Goal: Task Accomplishment & Management: Manage account settings

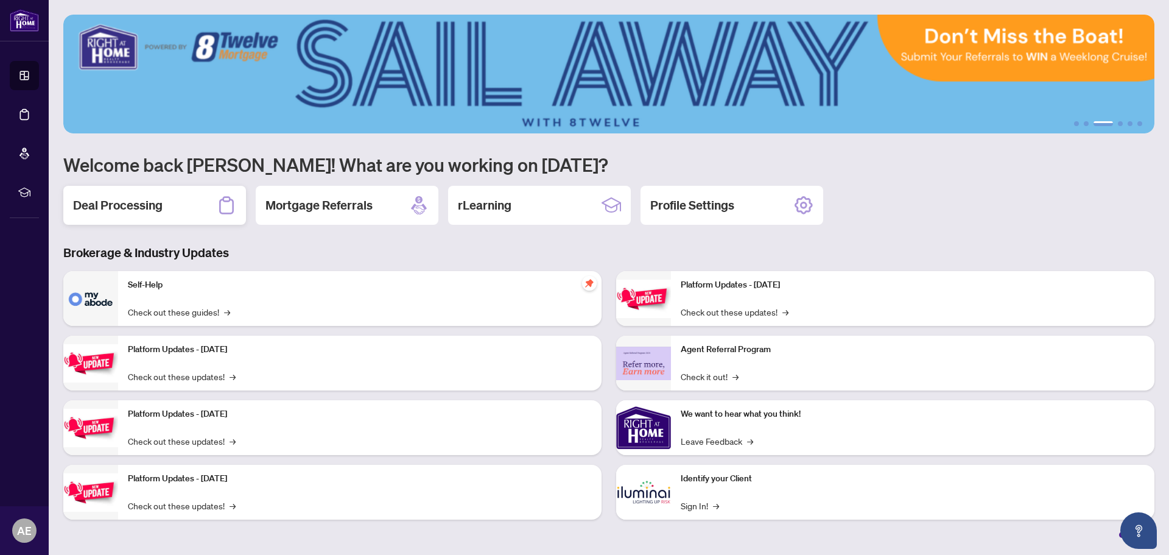
click at [153, 206] on h2 "Deal Processing" at bounding box center [117, 205] width 89 height 17
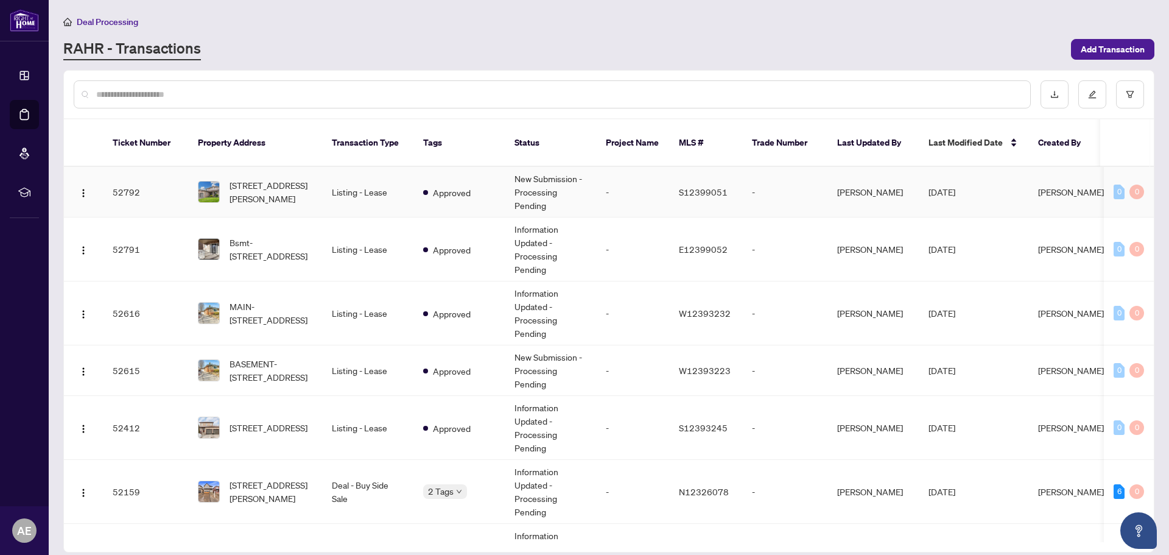
click at [123, 179] on td "52792" at bounding box center [145, 192] width 85 height 51
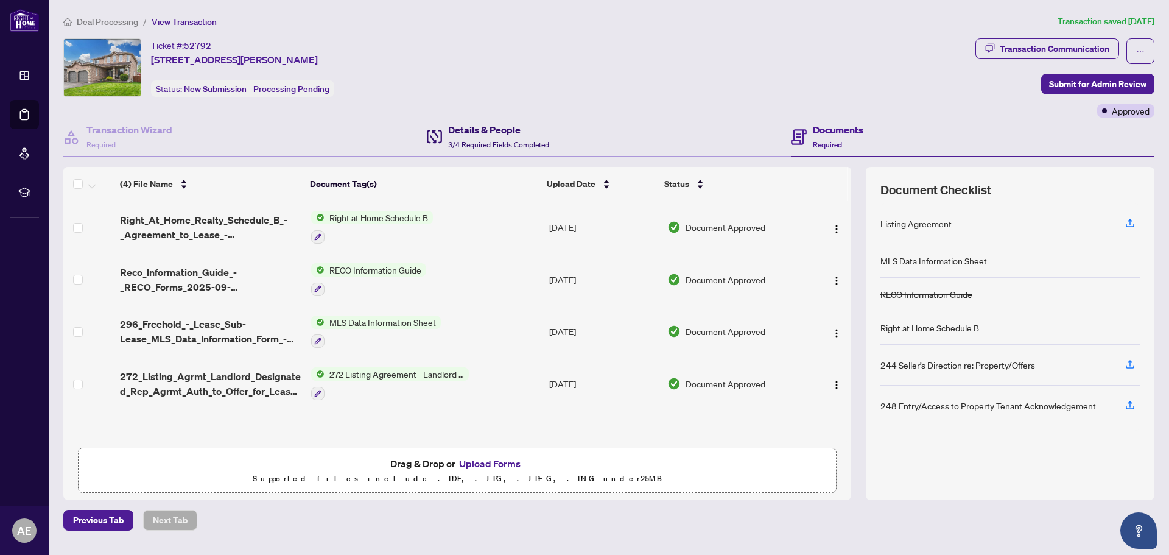
click at [478, 127] on h4 "Details & People" at bounding box center [498, 129] width 101 height 15
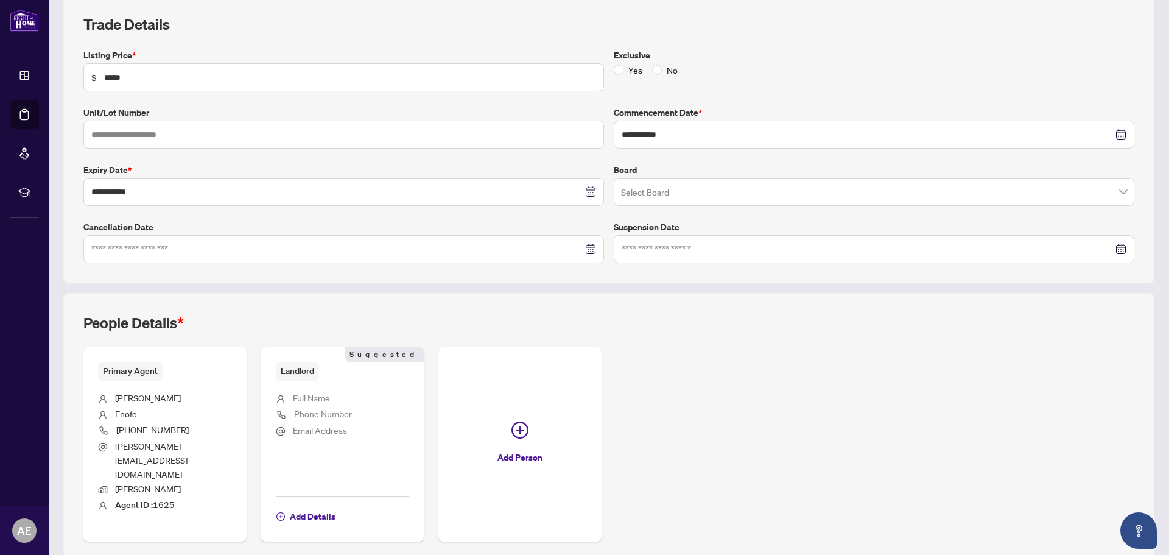
scroll to position [197, 0]
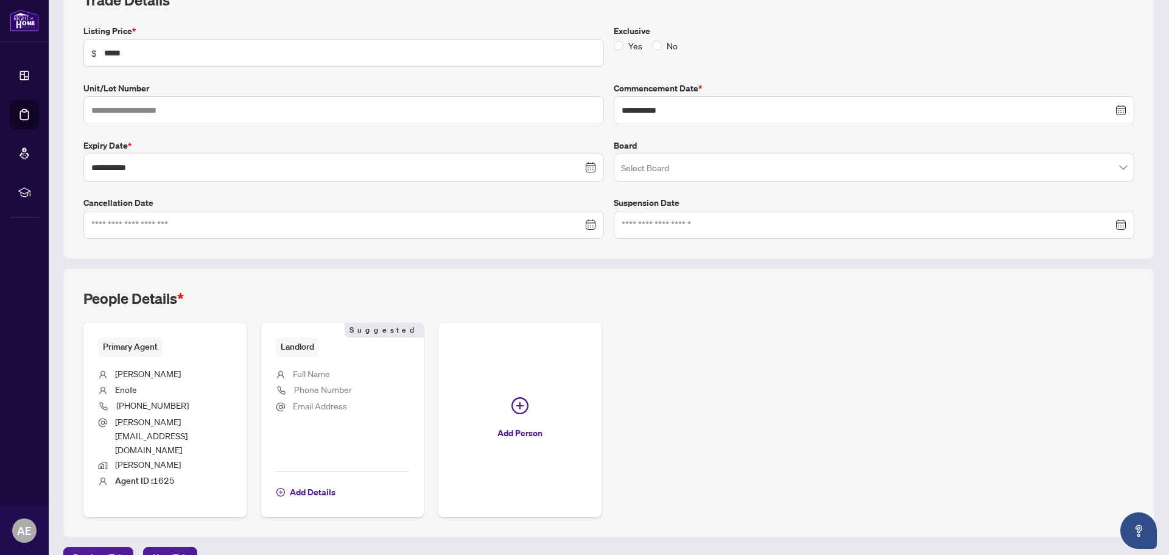
click at [295, 344] on span "Landlord" at bounding box center [297, 346] width 43 height 19
click at [395, 330] on span "Suggested" at bounding box center [384, 330] width 79 height 15
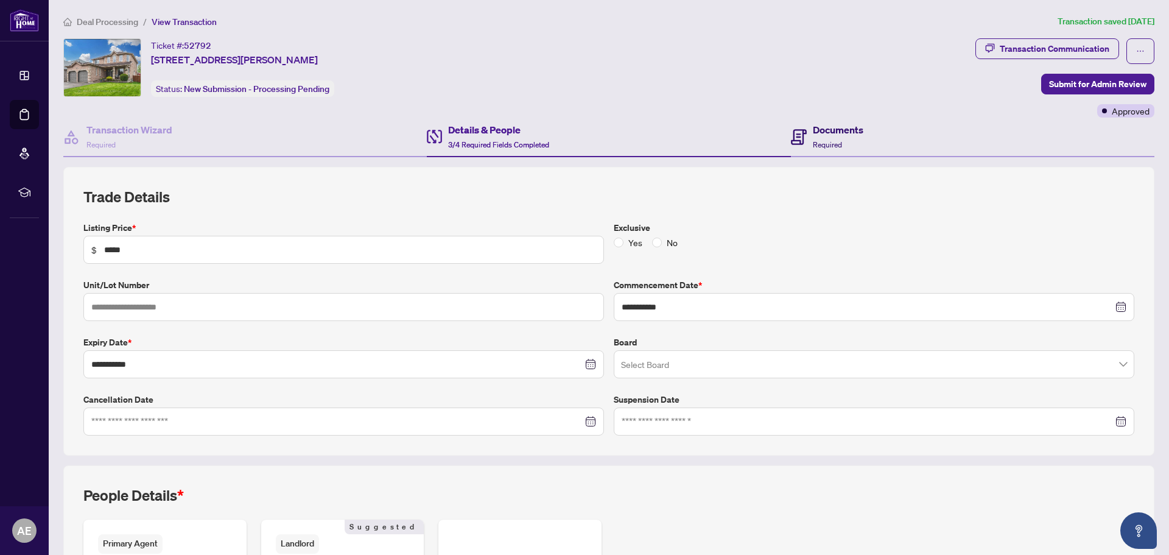
click at [818, 127] on h4 "Documents" at bounding box center [838, 129] width 51 height 15
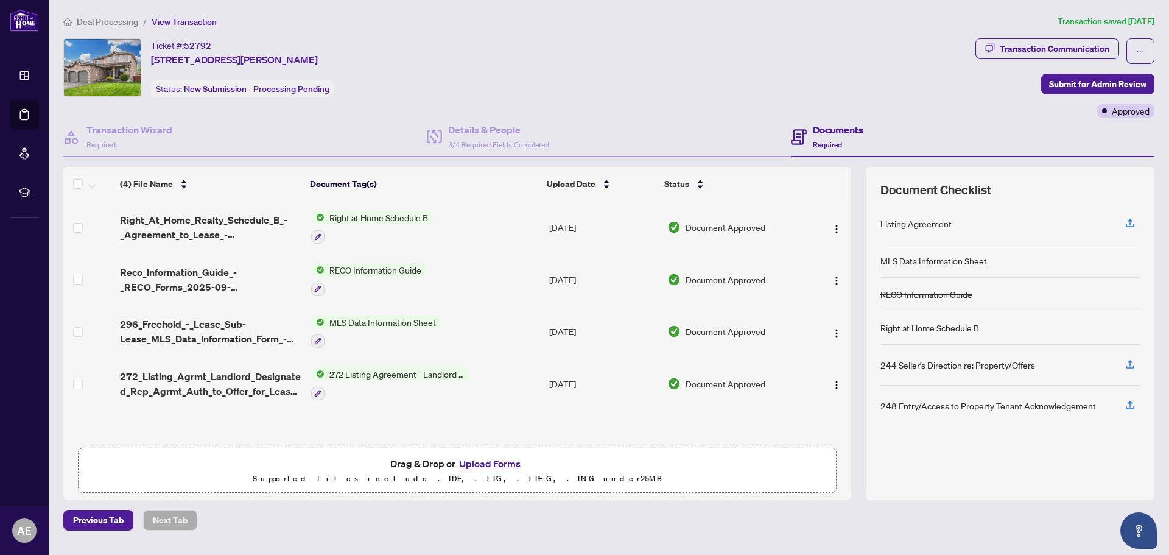
click at [103, 54] on img at bounding box center [102, 67] width 77 height 57
click at [197, 59] on span "36 Knupp Rd, Barrie, Ontario L4N 0P6, Canada" at bounding box center [234, 59] width 167 height 15
click at [186, 48] on span "52792" at bounding box center [197, 45] width 27 height 11
click at [169, 55] on span "36 Knupp Rd, Barrie, Ontario L4N 0P6, Canada" at bounding box center [234, 59] width 167 height 15
click at [169, 69] on div "Ticket #: 52792 36 Knupp Rd, Barrie, Ontario L4N 0P6, Canada Status: New Submis…" at bounding box center [242, 67] width 183 height 58
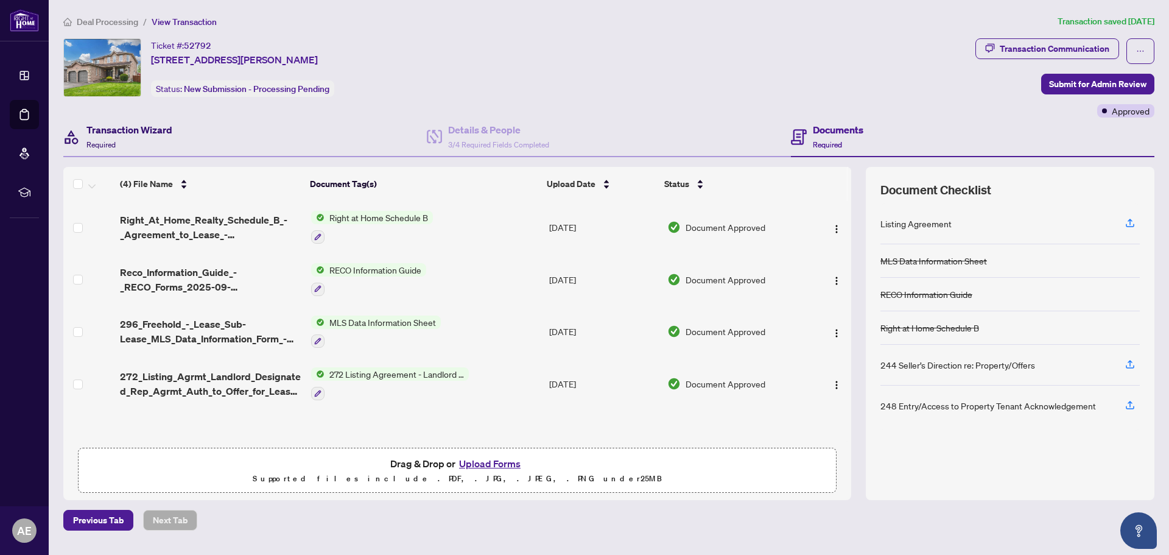
click at [127, 138] on div "Transaction Wizard Required" at bounding box center [129, 136] width 86 height 29
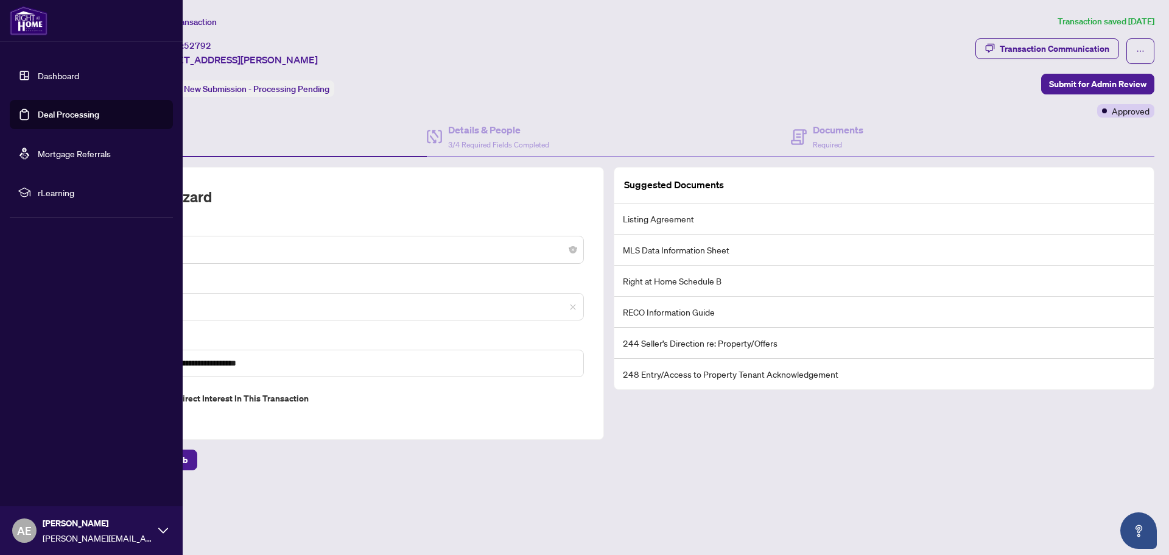
click at [55, 76] on link "Dashboard" at bounding box center [58, 75] width 41 height 11
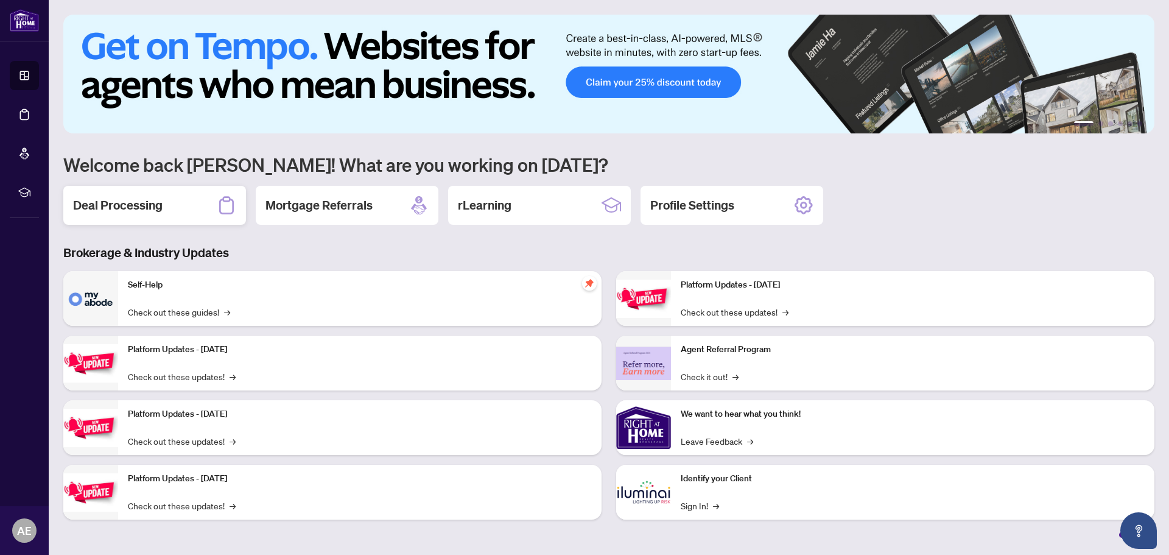
click at [121, 198] on h2 "Deal Processing" at bounding box center [117, 205] width 89 height 17
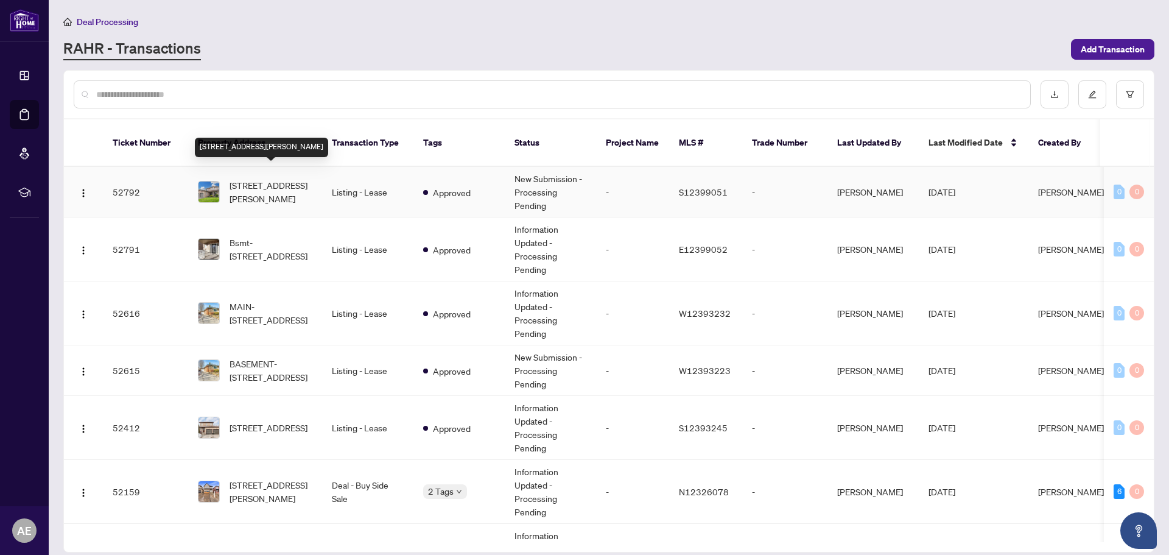
click at [259, 178] on span "36 Knupp Rd, Barrie, Ontario L4N 0P6, Canada" at bounding box center [271, 191] width 83 height 27
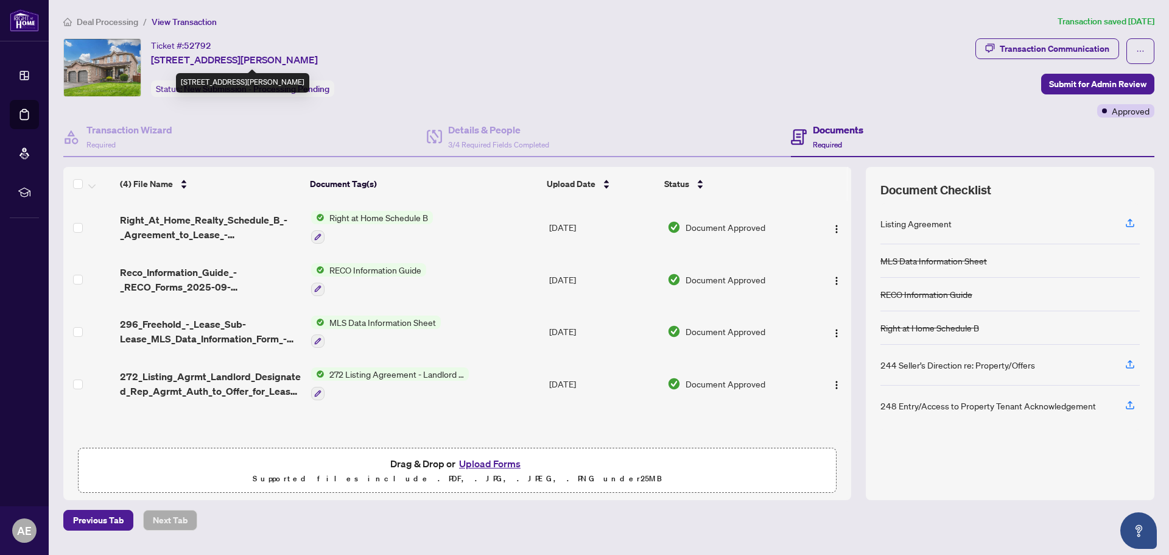
click at [161, 52] on span "36 Knupp Rd, Barrie, Ontario L4N 0P6, Canada" at bounding box center [234, 59] width 167 height 15
click at [113, 55] on img at bounding box center [102, 67] width 77 height 57
click at [107, 58] on img at bounding box center [102, 67] width 77 height 57
click at [89, 71] on img at bounding box center [102, 67] width 77 height 57
click at [125, 128] on h4 "Transaction Wizard" at bounding box center [129, 129] width 86 height 15
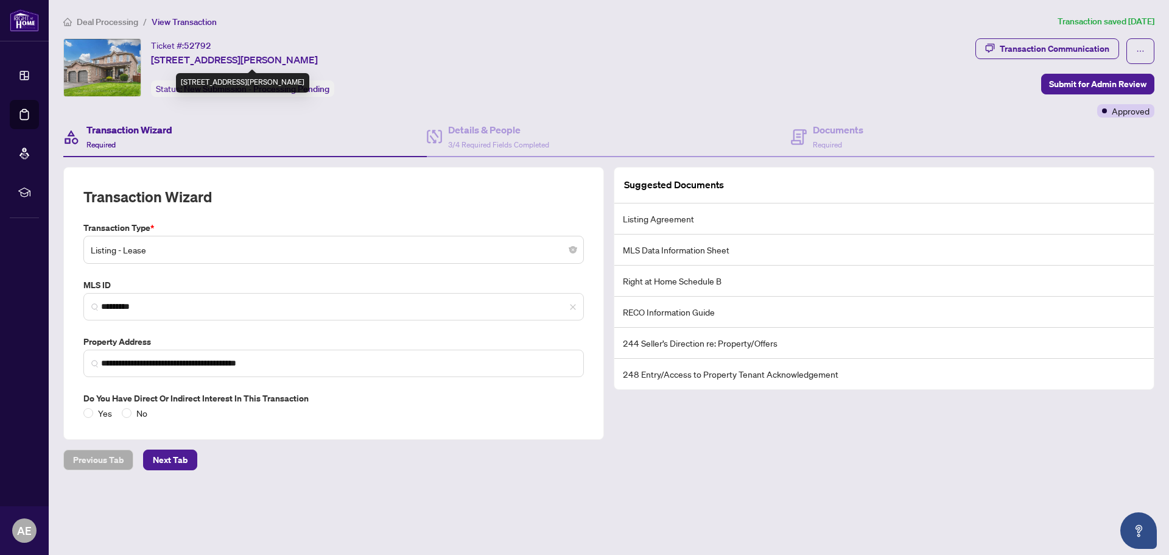
click at [175, 61] on span "36 Knupp Rd, Barrie, Ontario L4N 0P6, Canada" at bounding box center [234, 59] width 167 height 15
click at [175, 27] on li "View Transaction" at bounding box center [184, 22] width 65 height 14
click at [175, 22] on span "View Transaction" at bounding box center [184, 21] width 65 height 11
click at [229, 60] on span "36 Knupp Rd, Barrie, Ontario L4N 0P6, Canada" at bounding box center [234, 59] width 167 height 15
click at [334, 94] on div "Ticket #: 52792 36 Knupp Rd, Barrie, Ontario L4N 0P6, Canada Status: New Submis…" at bounding box center [242, 67] width 183 height 58
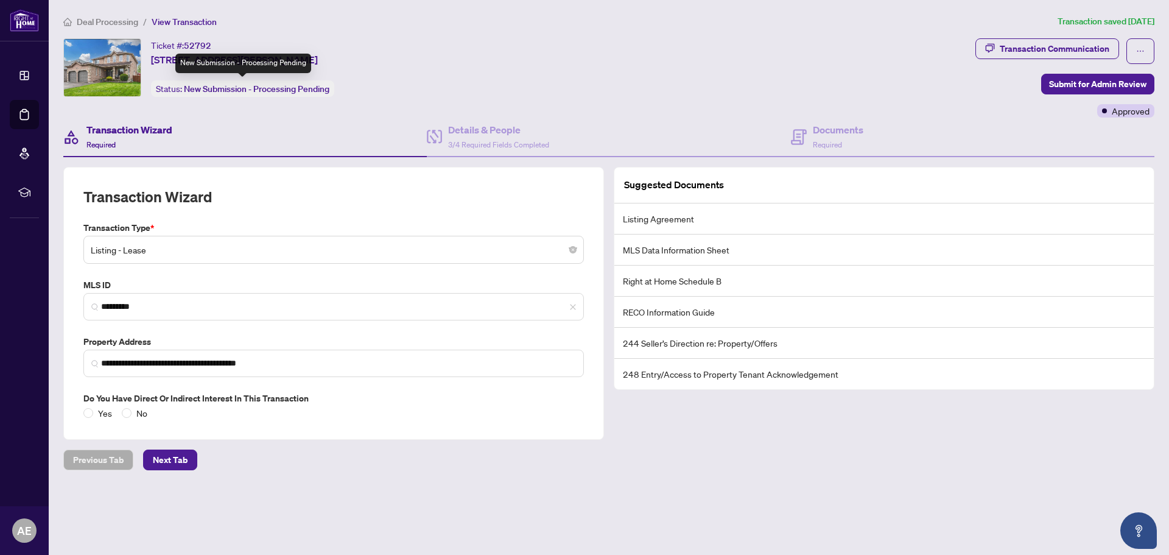
click at [317, 83] on span "New Submission - Processing Pending" at bounding box center [256, 88] width 145 height 11
click at [279, 89] on span "New Submission - Processing Pending" at bounding box center [256, 88] width 145 height 11
click at [318, 56] on div "Ticket #: 52792 36 Knupp Rd, Barrie, Ontario L4N 0P6, Canada" at bounding box center [234, 52] width 167 height 29
click at [280, 52] on div "Ticket #: 52792 36 Knupp Rd, Barrie, Ontario L4N 0P6, Canada" at bounding box center [234, 52] width 167 height 29
click at [205, 48] on span "52792" at bounding box center [197, 45] width 27 height 11
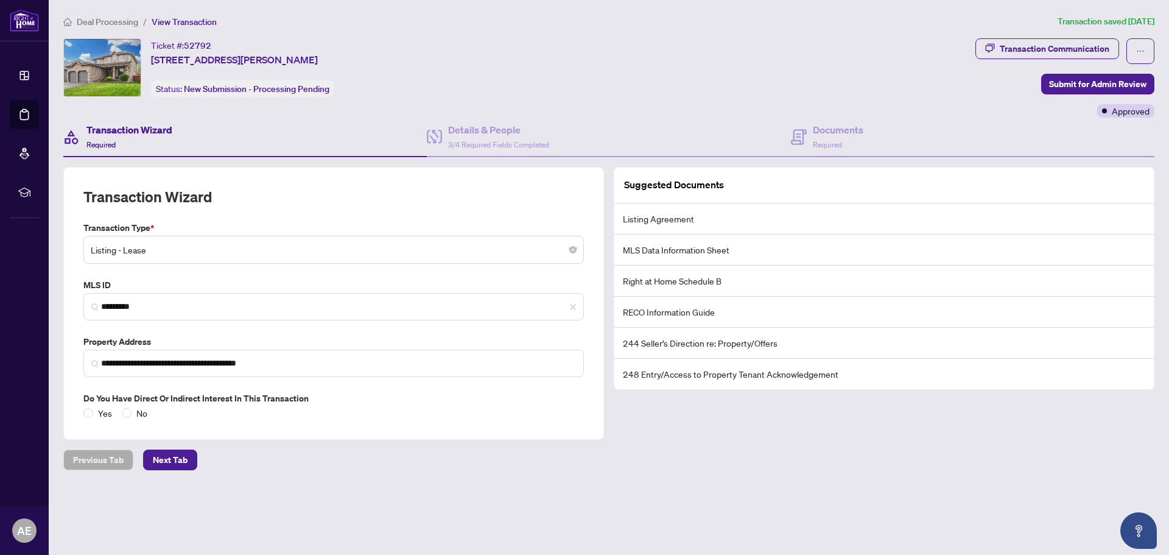
click at [111, 49] on img at bounding box center [102, 67] width 77 height 57
click at [478, 127] on h4 "Details & People" at bounding box center [498, 129] width 101 height 15
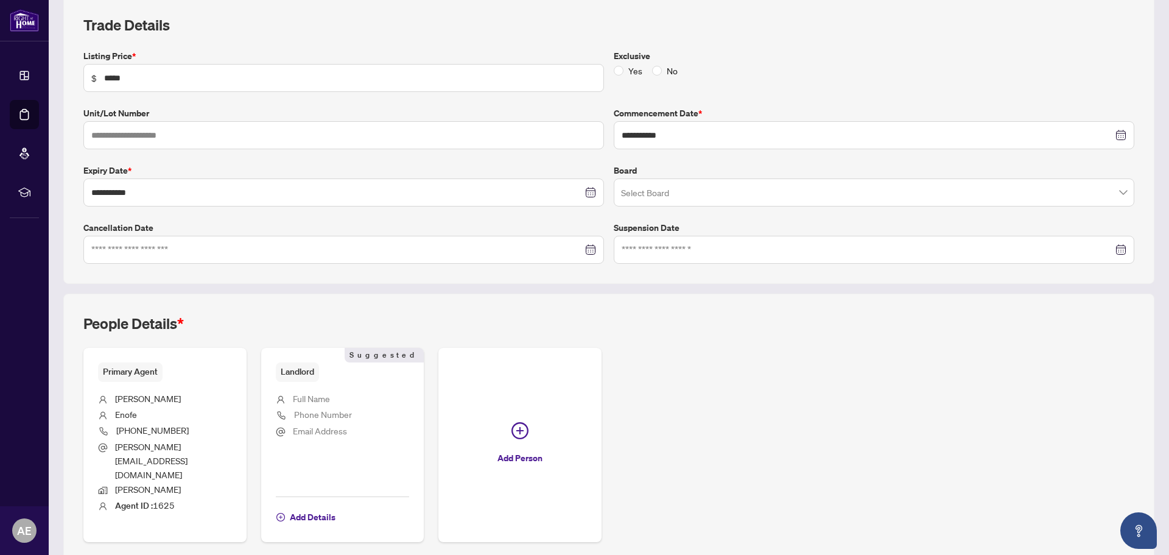
scroll to position [197, 0]
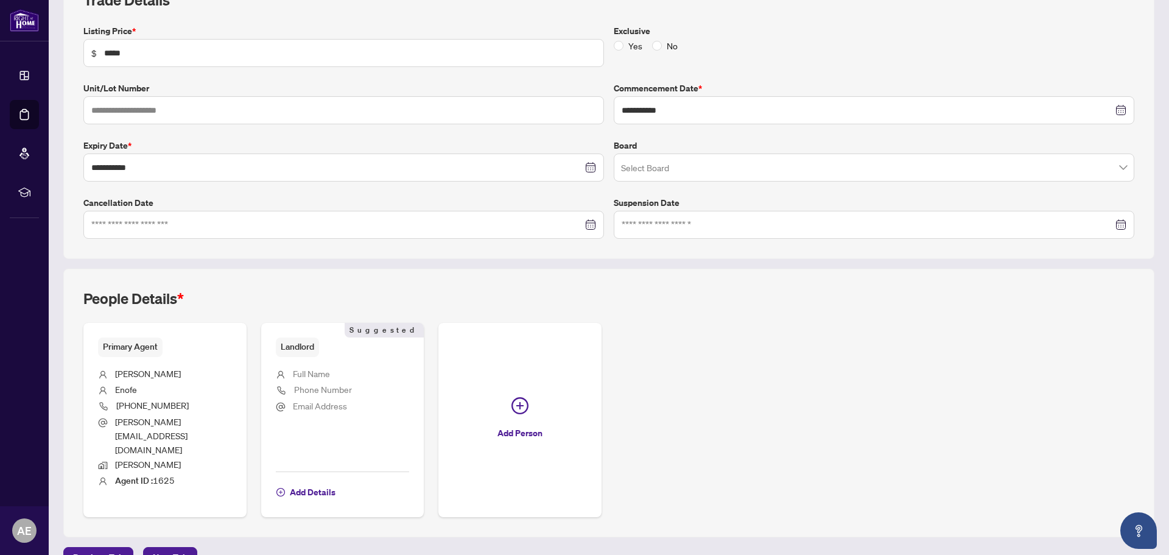
click at [317, 345] on span "Landlord" at bounding box center [297, 346] width 43 height 19
click at [388, 335] on span "Suggested" at bounding box center [384, 330] width 79 height 15
click at [174, 547] on span "Next Tab" at bounding box center [170, 556] width 35 height 19
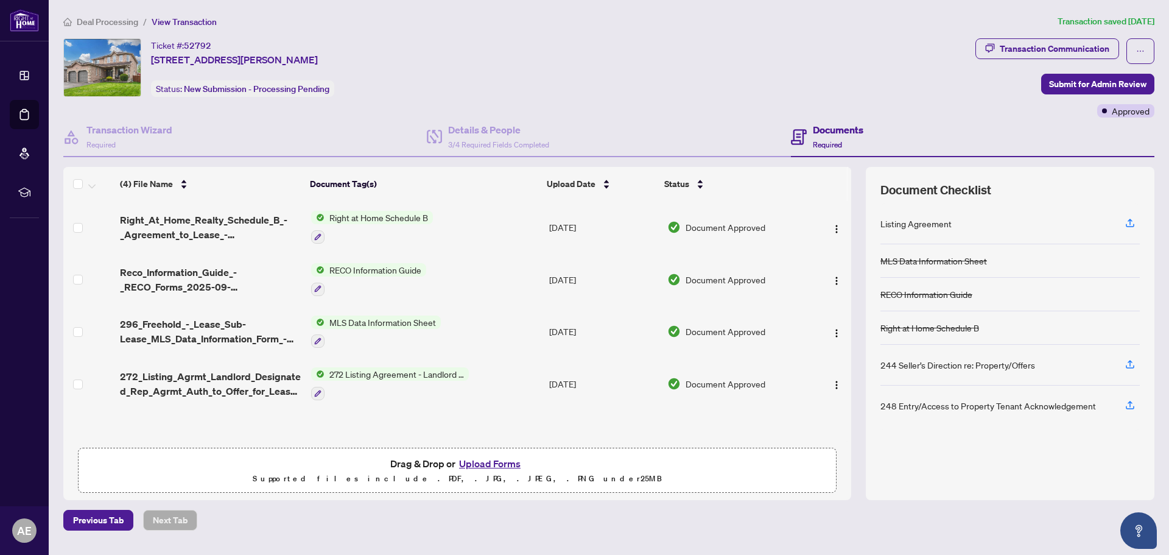
click at [98, 18] on span "Deal Processing" at bounding box center [107, 21] width 61 height 11
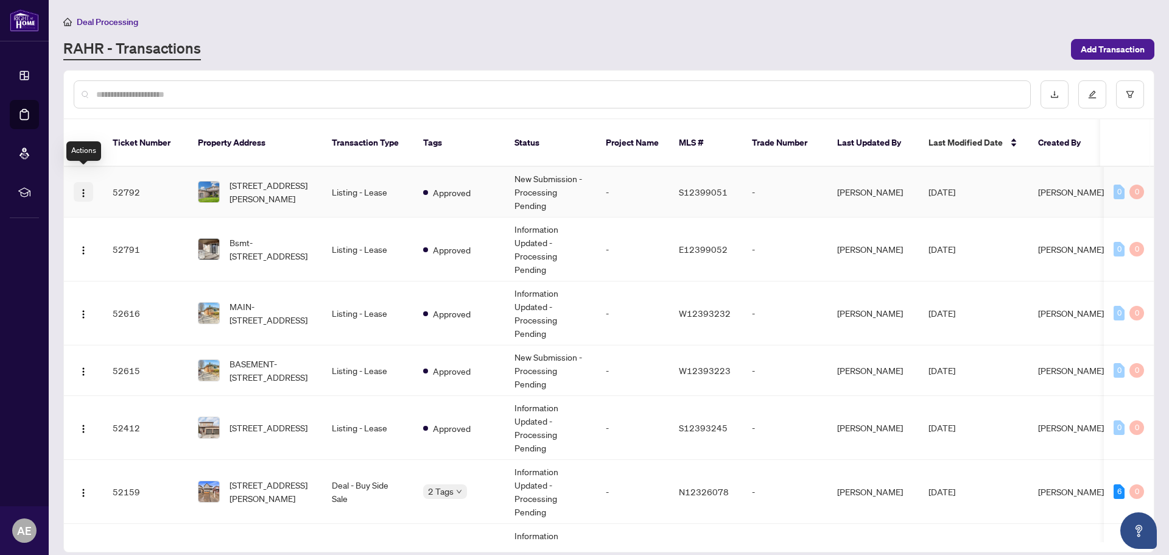
click at [80, 188] on img "button" at bounding box center [84, 193] width 10 height 10
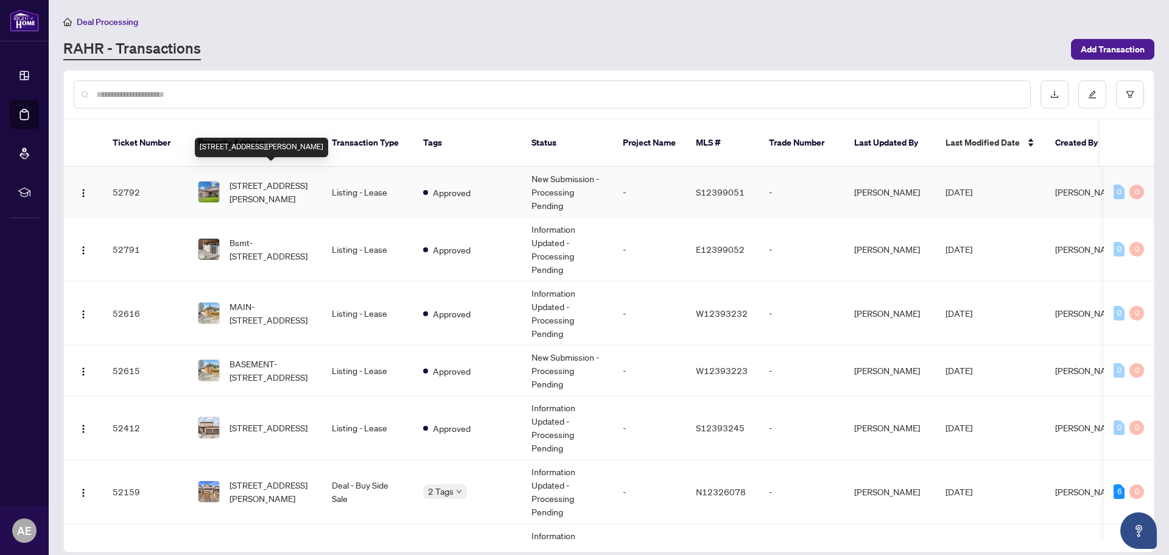
click at [251, 178] on span "36 Knupp Rd, Barrie, Ontario L4N 0P6, Canada" at bounding box center [271, 191] width 83 height 27
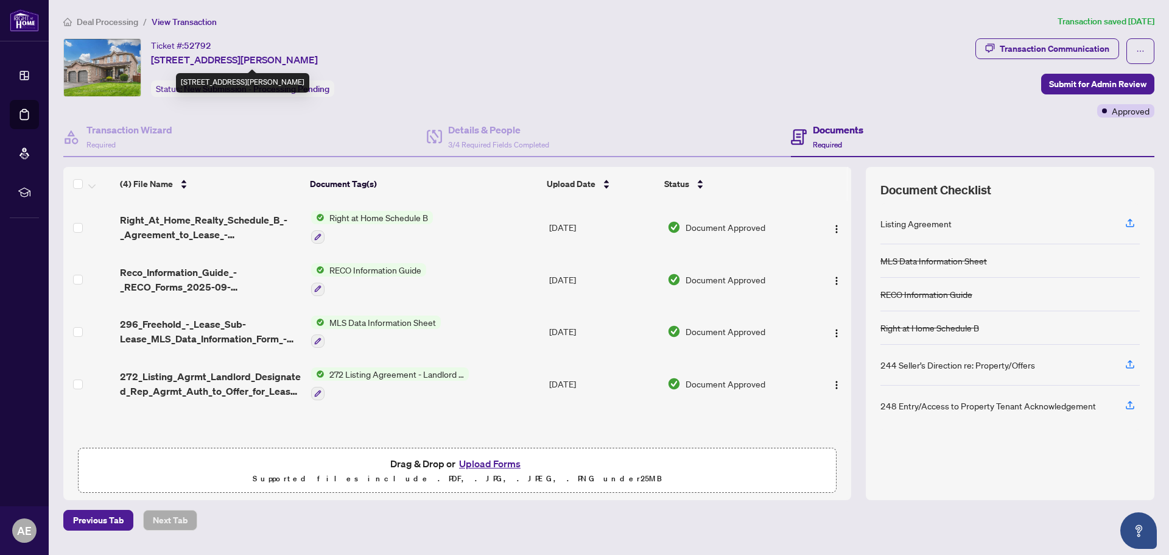
click at [168, 56] on span "36 Knupp Rd, Barrie, Ontario L4N 0P6, Canada" at bounding box center [234, 59] width 167 height 15
click at [176, 45] on div "Ticket #: 52792" at bounding box center [181, 45] width 60 height 14
click at [191, 45] on span "52792" at bounding box center [197, 45] width 27 height 11
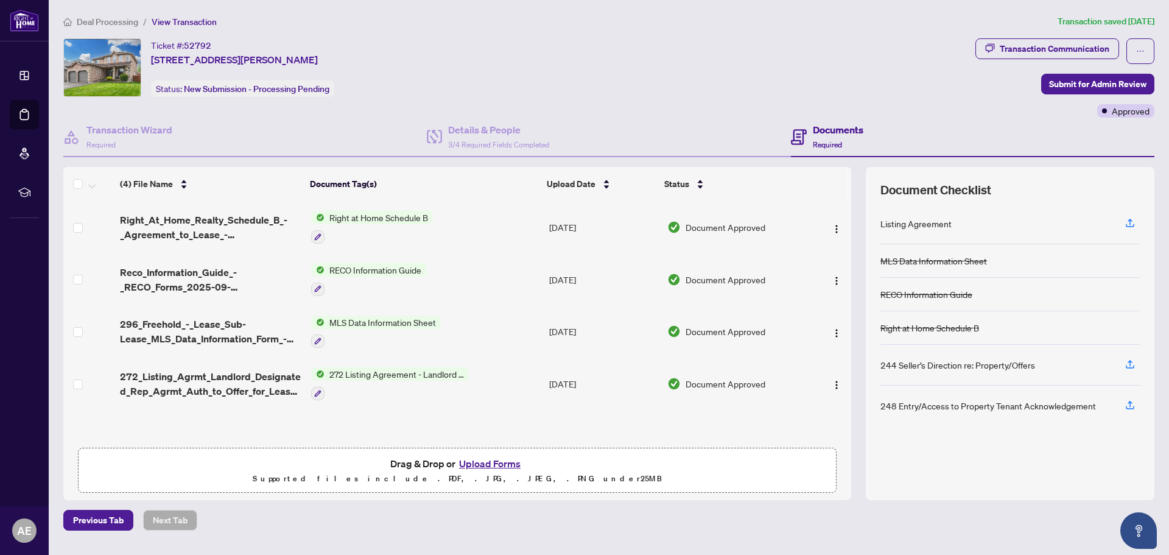
click at [199, 23] on span "View Transaction" at bounding box center [184, 21] width 65 height 11
click at [231, 56] on span "36 Knupp Rd, Barrie, Ontario L4N 0P6, Canada" at bounding box center [234, 59] width 167 height 15
click at [388, 88] on div "Ticket #: 52792 36 Knupp Rd, Barrie, Ontario L4N 0P6, Canada Status: New Submis…" at bounding box center [516, 67] width 907 height 58
click at [259, 88] on span "New Submission - Processing Pending" at bounding box center [256, 88] width 145 height 11
click at [223, 85] on span "New Submission - Processing Pending" at bounding box center [256, 88] width 145 height 11
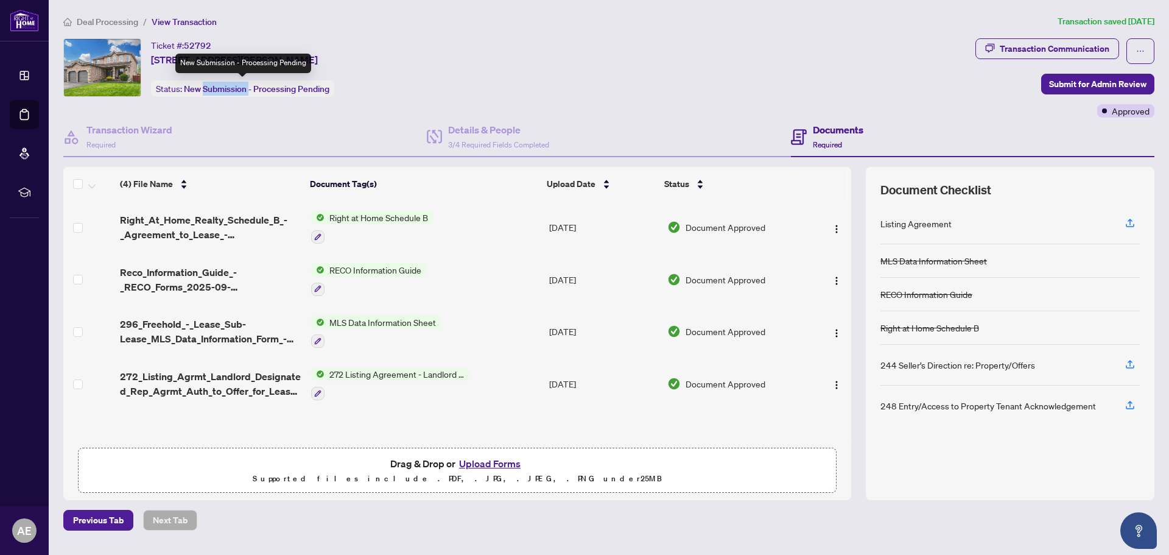
click at [223, 85] on span "New Submission - Processing Pending" at bounding box center [256, 88] width 145 height 11
click at [75, 85] on img at bounding box center [102, 67] width 77 height 57
click at [91, 67] on img at bounding box center [102, 67] width 77 height 57
click at [124, 67] on img at bounding box center [102, 67] width 77 height 57
click at [318, 58] on span "36 Knupp Rd, Barrie, Ontario L4N 0P6, Canada" at bounding box center [234, 59] width 167 height 15
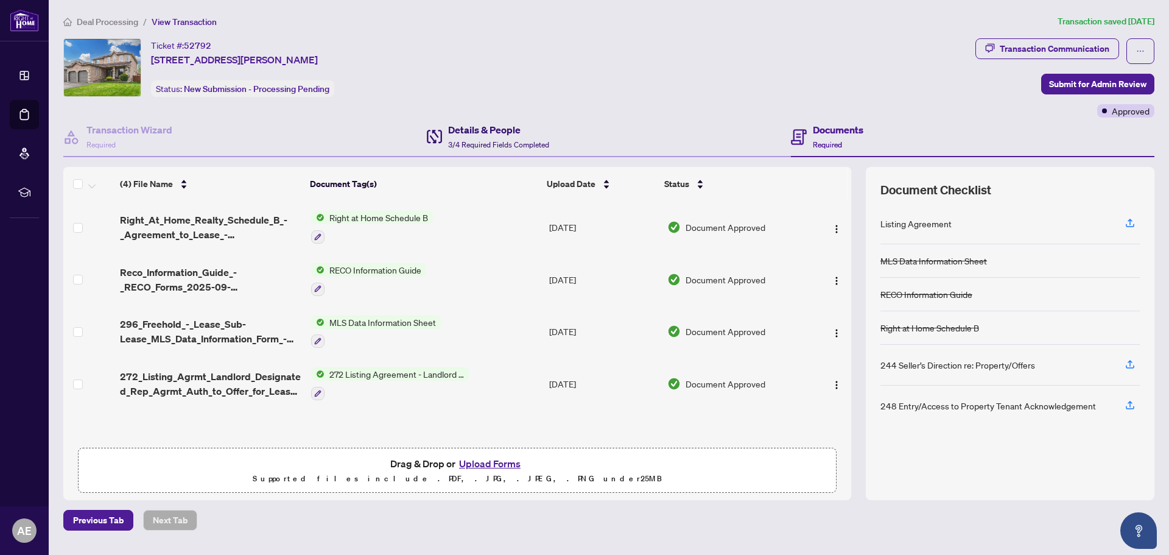
click at [462, 123] on h4 "Details & People" at bounding box center [498, 129] width 101 height 15
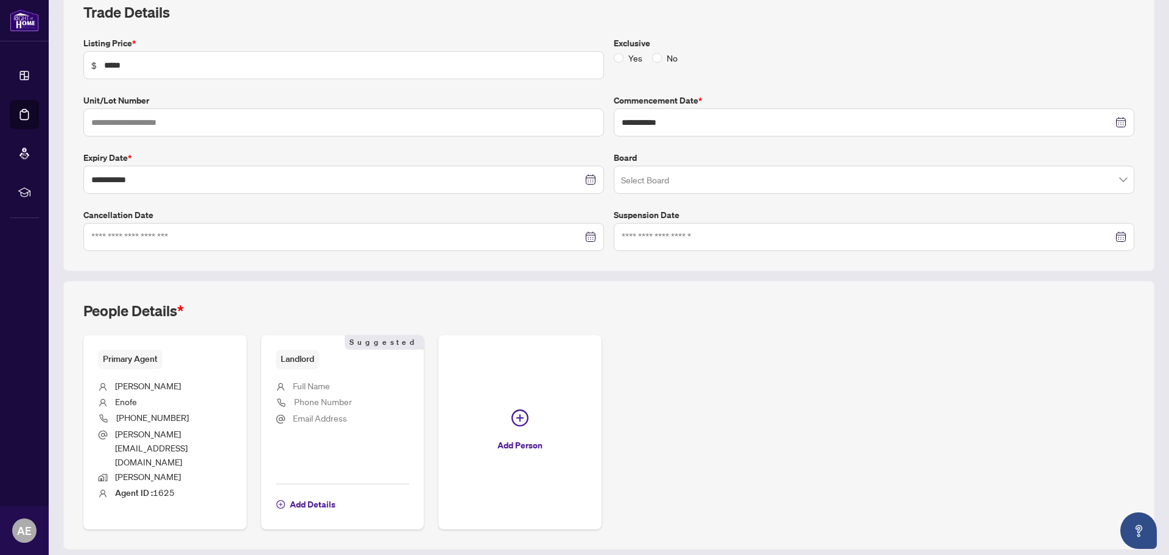
scroll to position [197, 0]
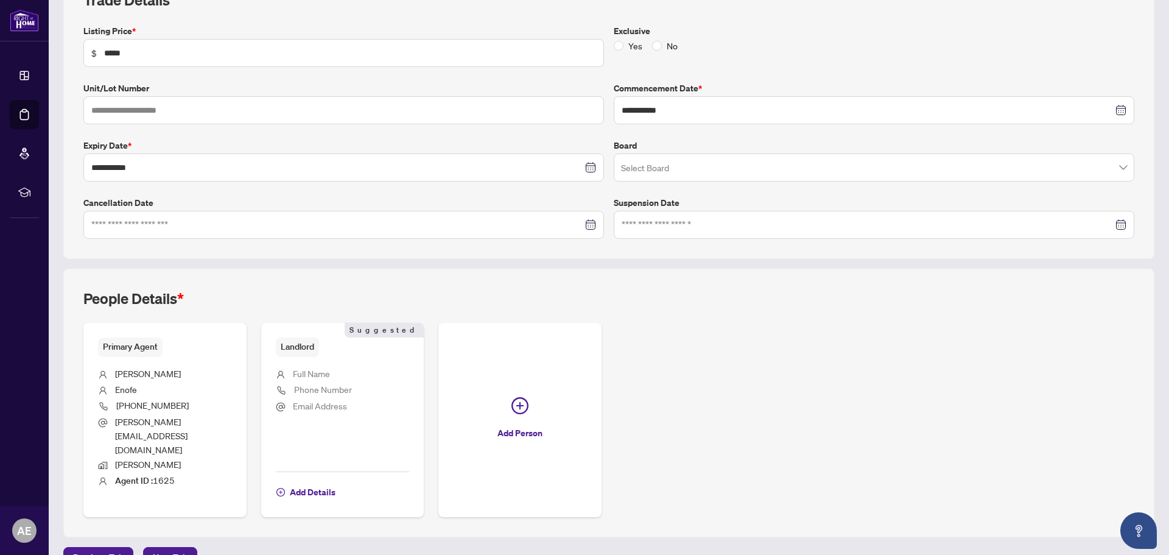
click at [294, 343] on span "Landlord" at bounding box center [297, 346] width 43 height 19
click at [299, 357] on ul "Full Name Phone Number Email Address" at bounding box center [343, 410] width 134 height 106
click at [292, 482] on span "Add Details" at bounding box center [313, 491] width 46 height 19
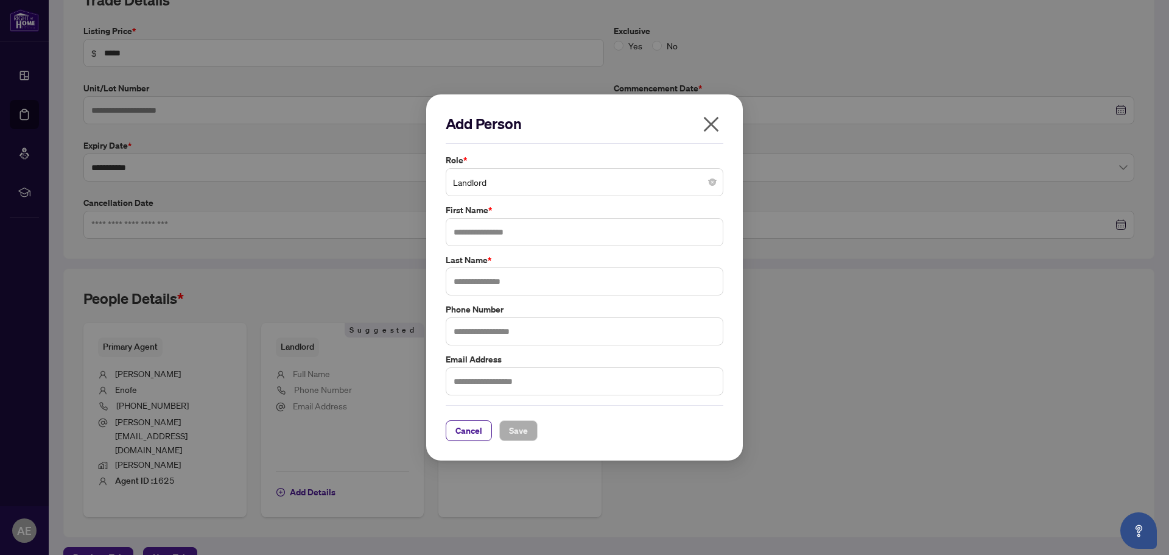
click at [717, 116] on icon "close" at bounding box center [710, 123] width 19 height 19
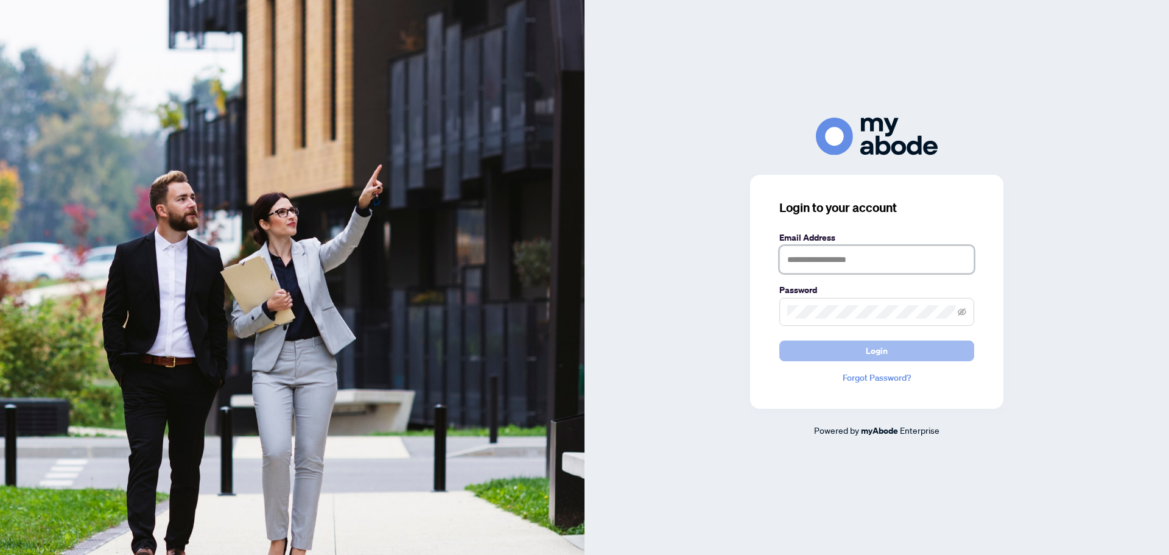
type input "**********"
click at [870, 348] on span "Login" at bounding box center [877, 350] width 22 height 19
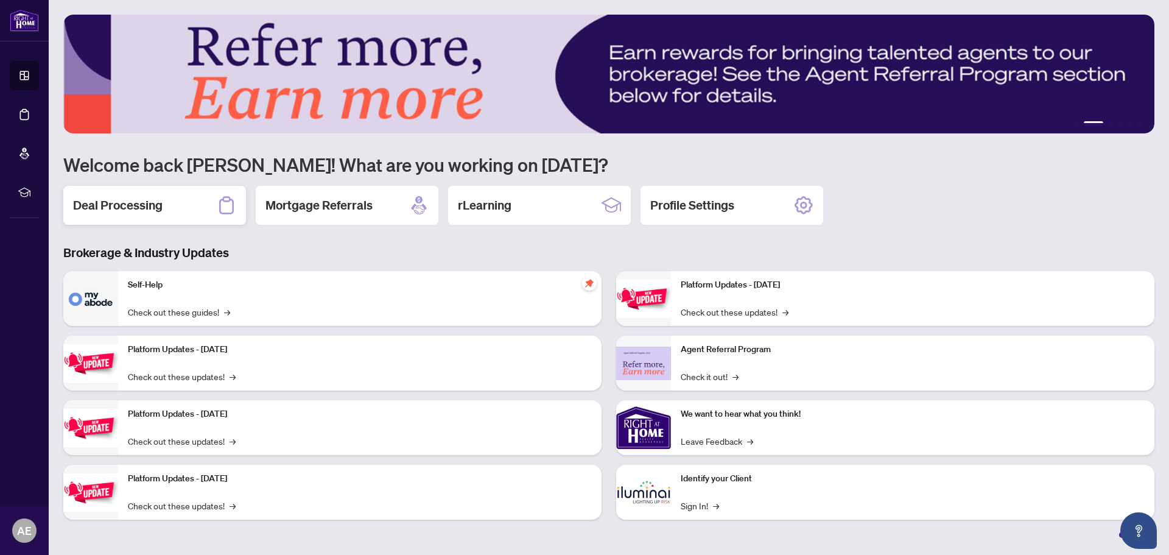
click at [147, 207] on h2 "Deal Processing" at bounding box center [117, 205] width 89 height 17
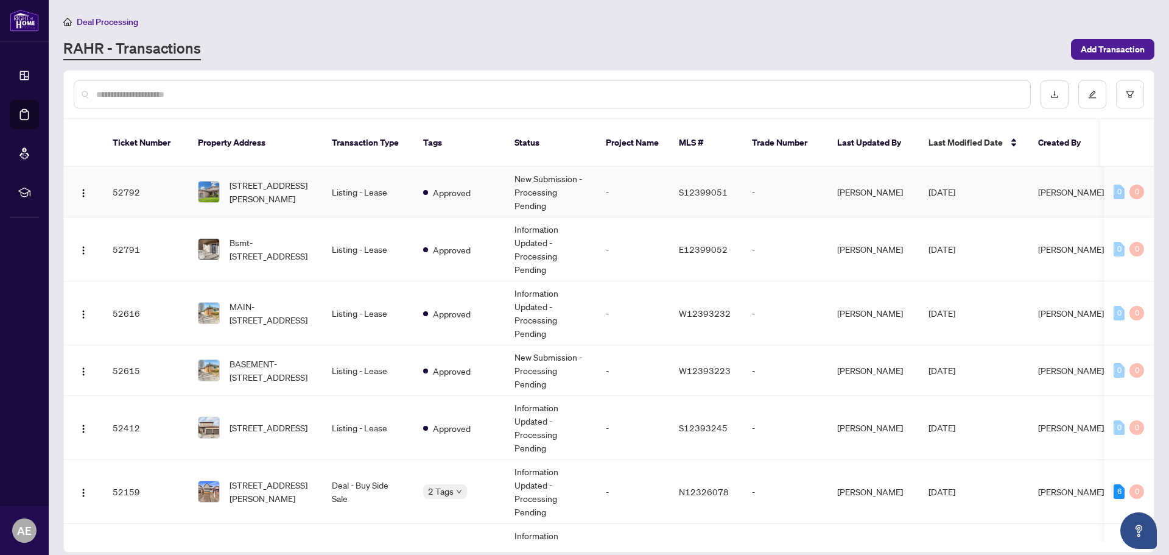
click at [208, 181] on img at bounding box center [208, 191] width 21 height 21
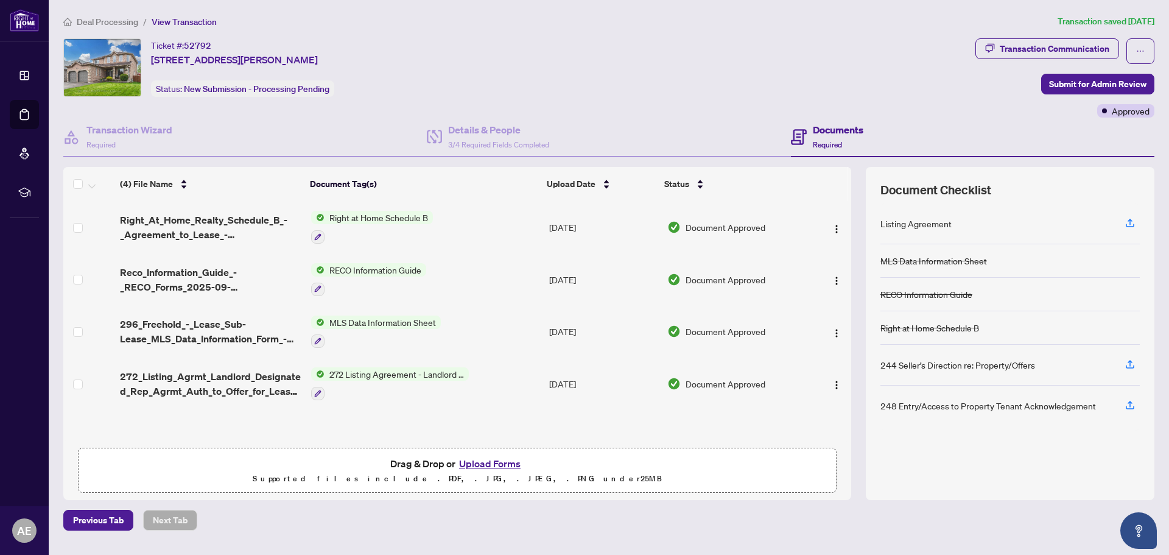
click at [117, 63] on img at bounding box center [102, 67] width 77 height 57
click at [196, 58] on span "36 Knupp Rd, Barrie, Ontario L4N 0P6, Canada" at bounding box center [234, 59] width 167 height 15
click at [263, 60] on span "36 Knupp Rd, Barrie, Ontario L4N 0P6, Canada" at bounding box center [234, 59] width 167 height 15
click at [228, 94] on div "Status: New Submission - Processing Pending" at bounding box center [242, 88] width 183 height 16
click at [314, 130] on div "Transaction Wizard Required" at bounding box center [244, 137] width 363 height 40
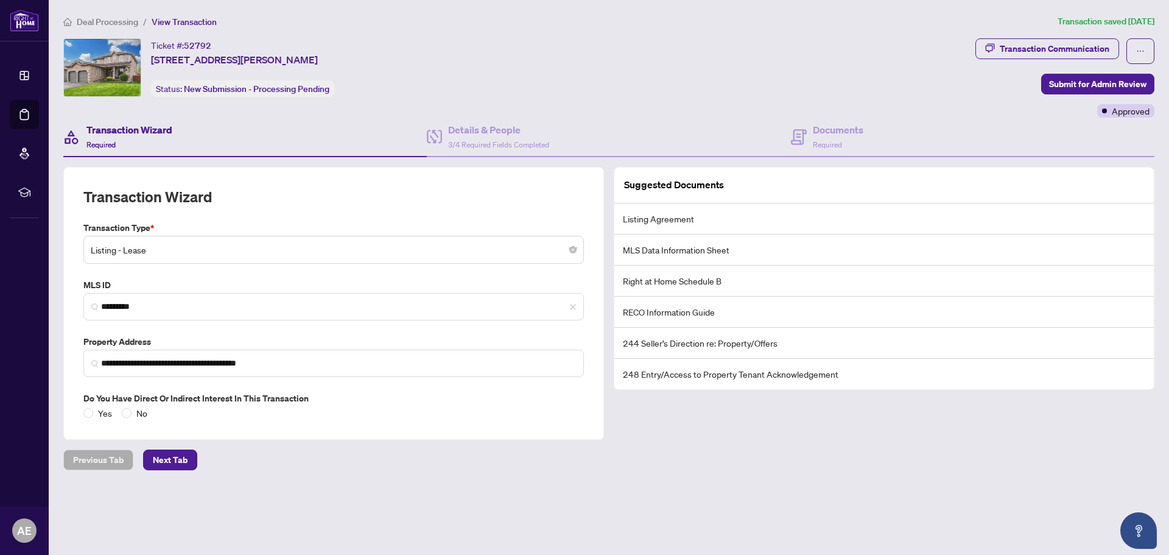
click at [175, 20] on span "View Transaction" at bounding box center [184, 21] width 65 height 11
click at [107, 21] on span "Deal Processing" at bounding box center [107, 21] width 61 height 11
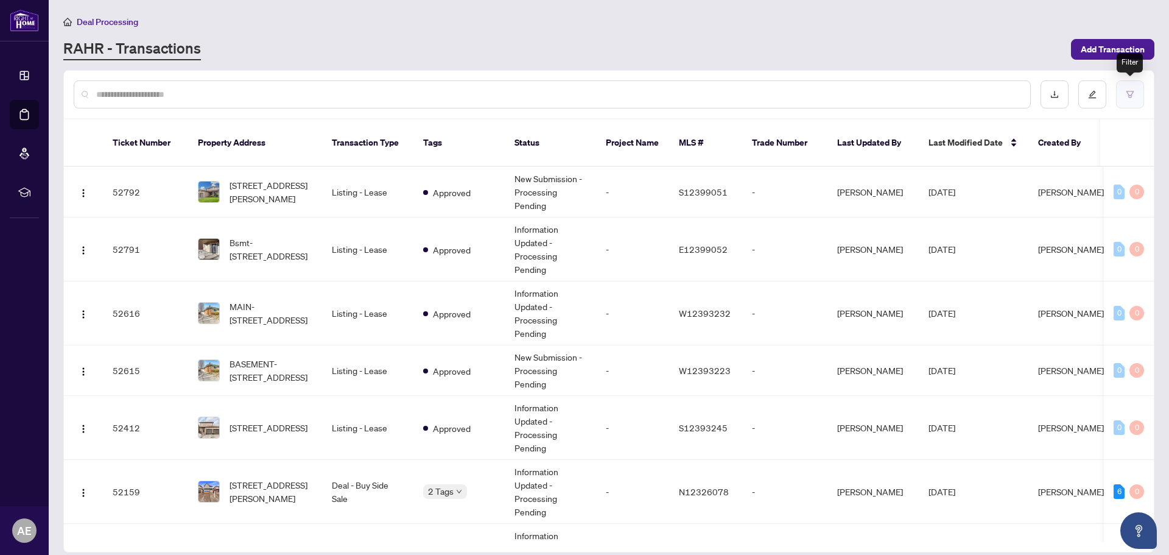
click at [1130, 88] on button "button" at bounding box center [1130, 94] width 28 height 28
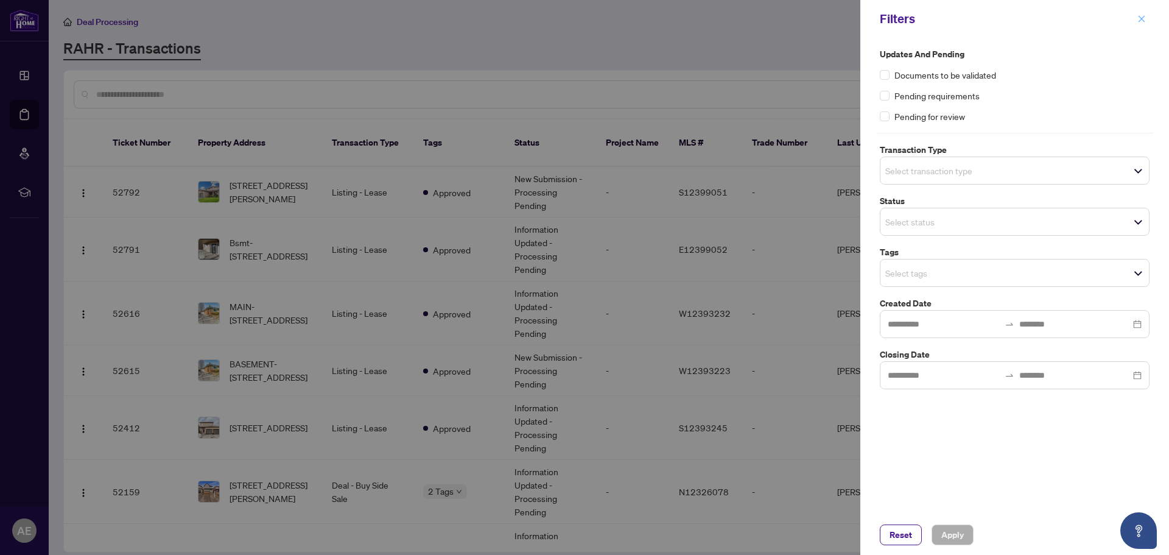
click at [1144, 16] on icon "close" at bounding box center [1141, 19] width 9 height 9
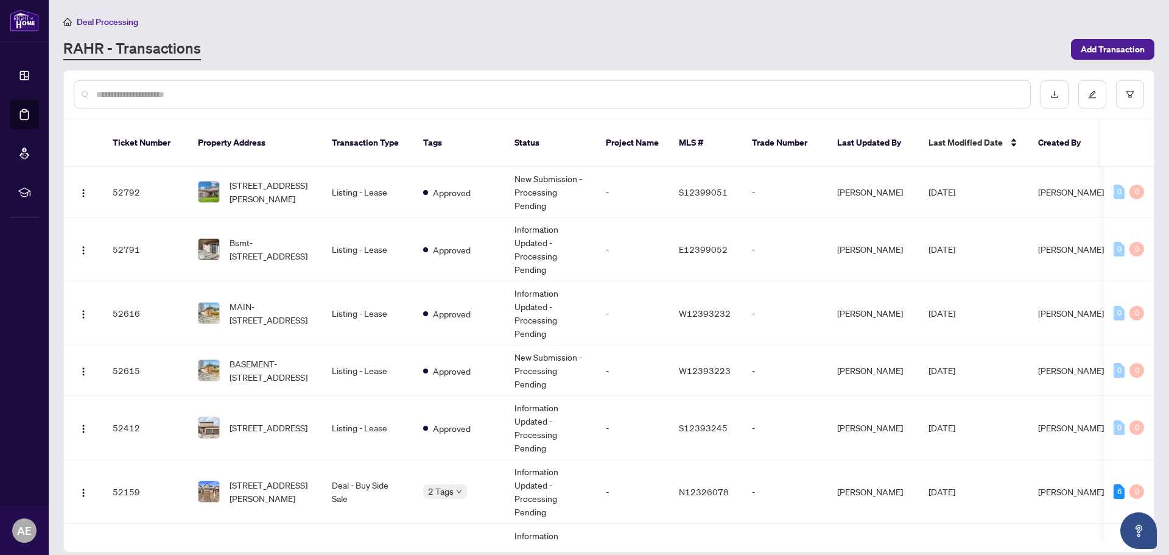
click at [769, 131] on th "Trade Number" at bounding box center [784, 142] width 85 height 47
click at [664, 131] on th "Project Name" at bounding box center [632, 142] width 73 height 47
click at [617, 136] on th "Project Name" at bounding box center [632, 142] width 73 height 47
click at [498, 136] on th "Tags" at bounding box center [458, 142] width 91 height 47
click at [426, 131] on th "Tags" at bounding box center [458, 142] width 91 height 47
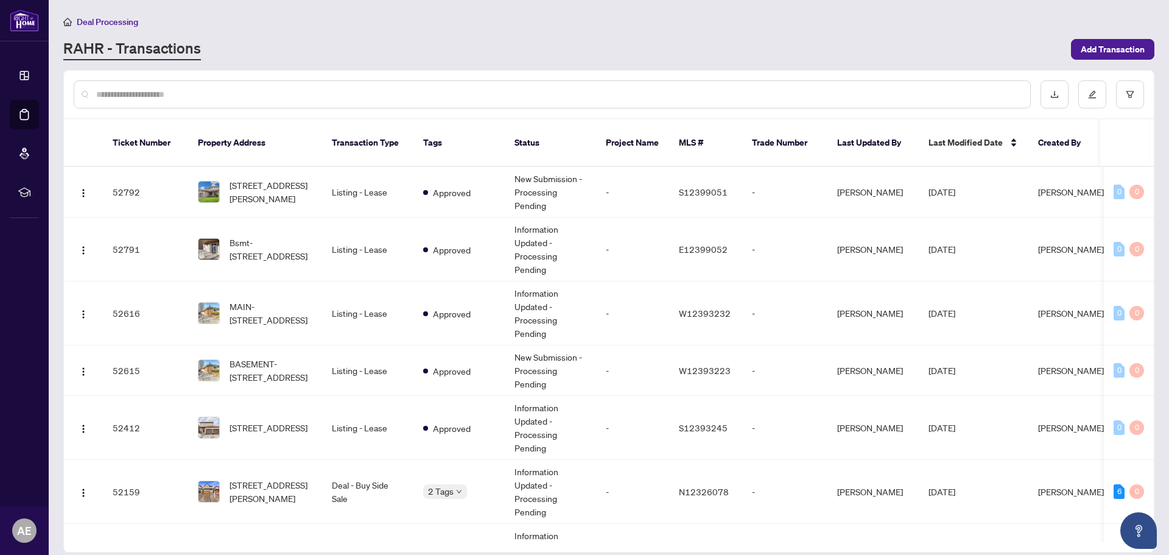
click at [358, 135] on th "Transaction Type" at bounding box center [367, 142] width 91 height 47
click at [221, 134] on th "Property Address" at bounding box center [255, 142] width 134 height 47
click at [121, 136] on th "Ticket Number" at bounding box center [145, 142] width 85 height 47
click at [276, 178] on span "36 Knupp Rd, Barrie, Ontario L4N 0P6, Canada" at bounding box center [271, 191] width 83 height 27
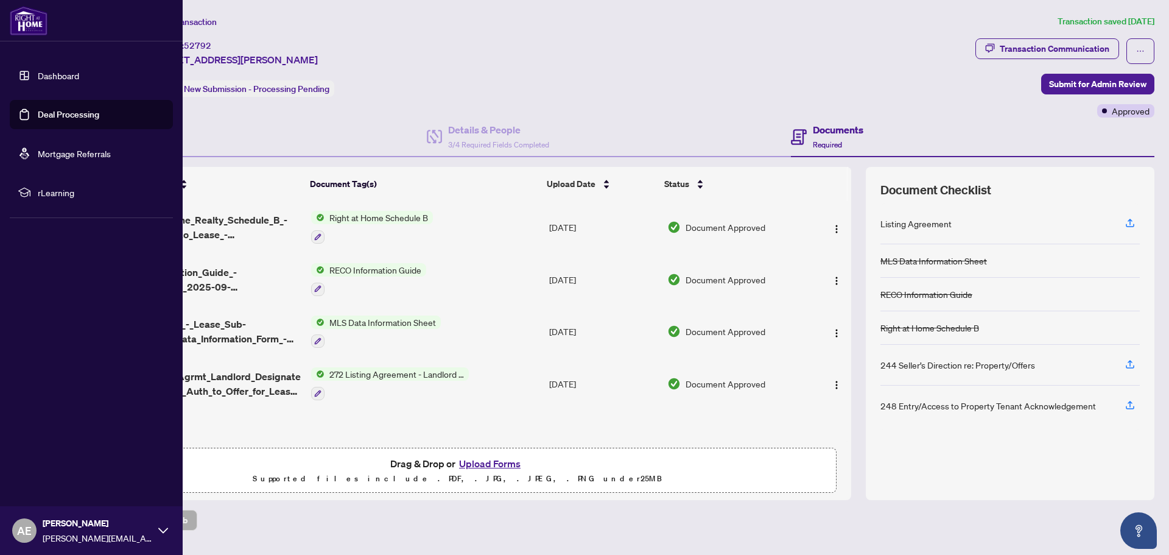
click at [63, 74] on link "Dashboard" at bounding box center [58, 75] width 41 height 11
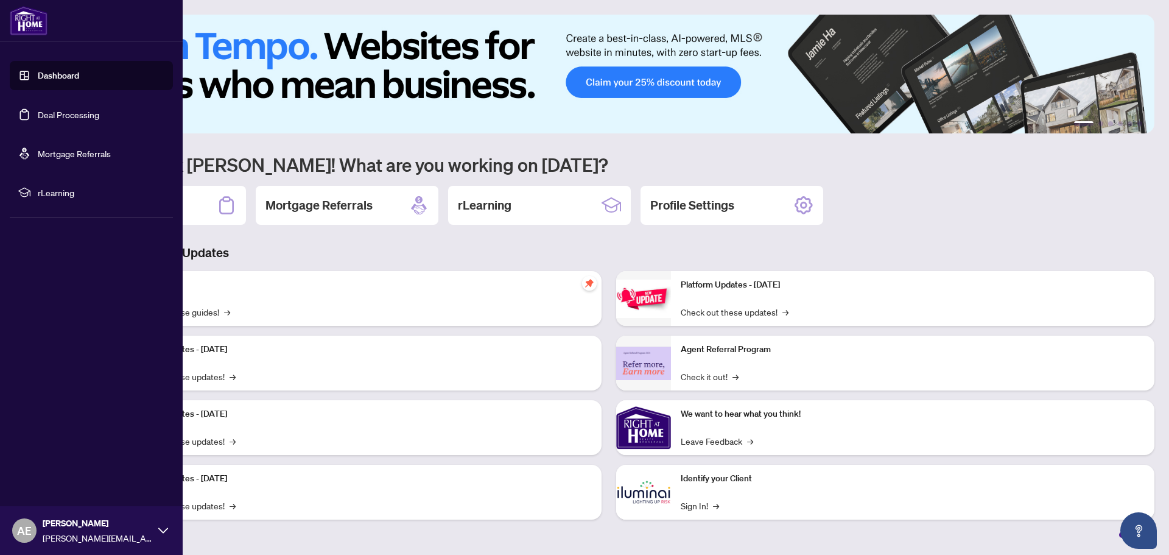
click at [69, 114] on link "Deal Processing" at bounding box center [68, 114] width 61 height 11
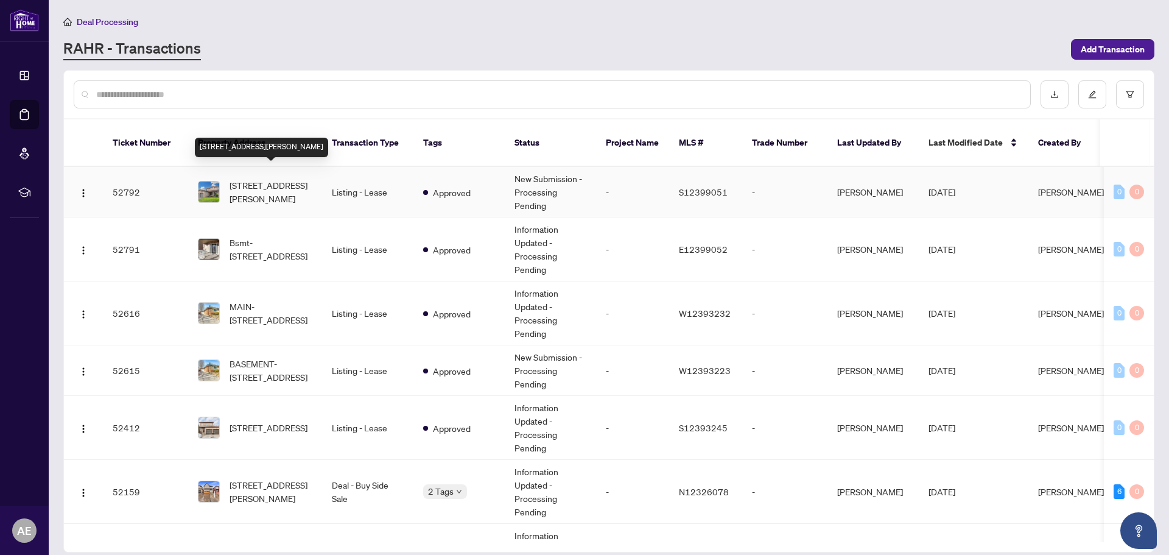
click at [249, 178] on span "36 Knupp Rd, Barrie, Ontario L4N 0P6, Canada" at bounding box center [271, 191] width 83 height 27
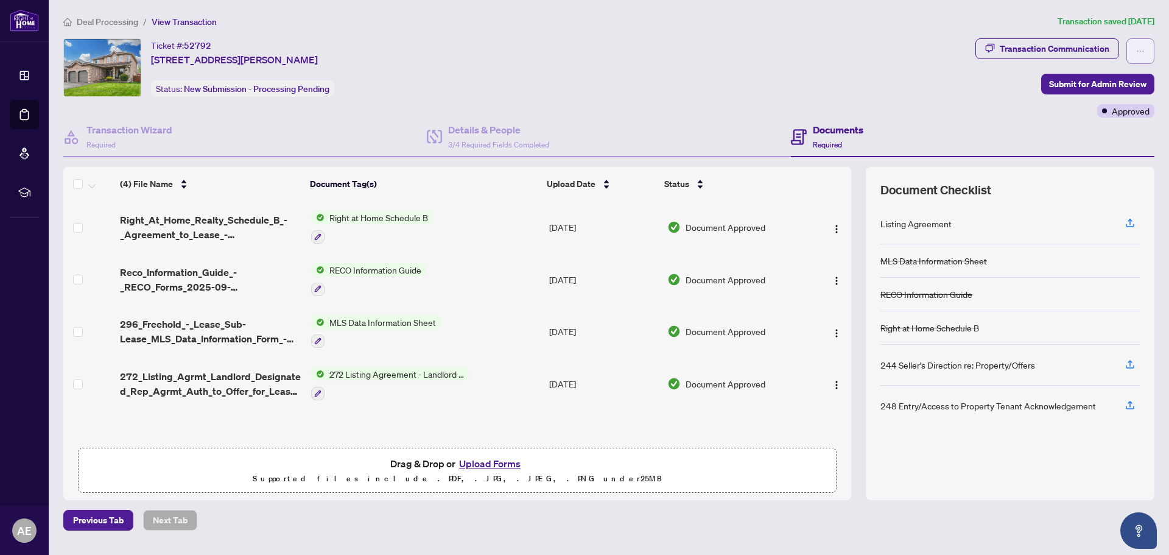
click at [1135, 46] on button "button" at bounding box center [1140, 51] width 28 height 26
click at [1095, 100] on span "Document Archive" at bounding box center [1097, 97] width 93 height 13
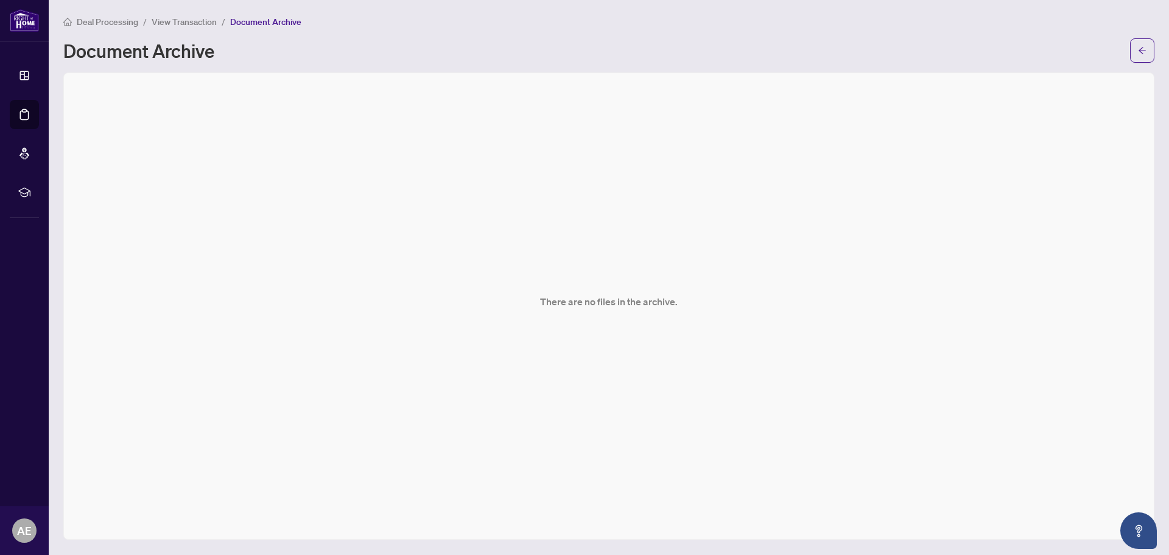
click at [178, 23] on span "View Transaction" at bounding box center [184, 21] width 65 height 11
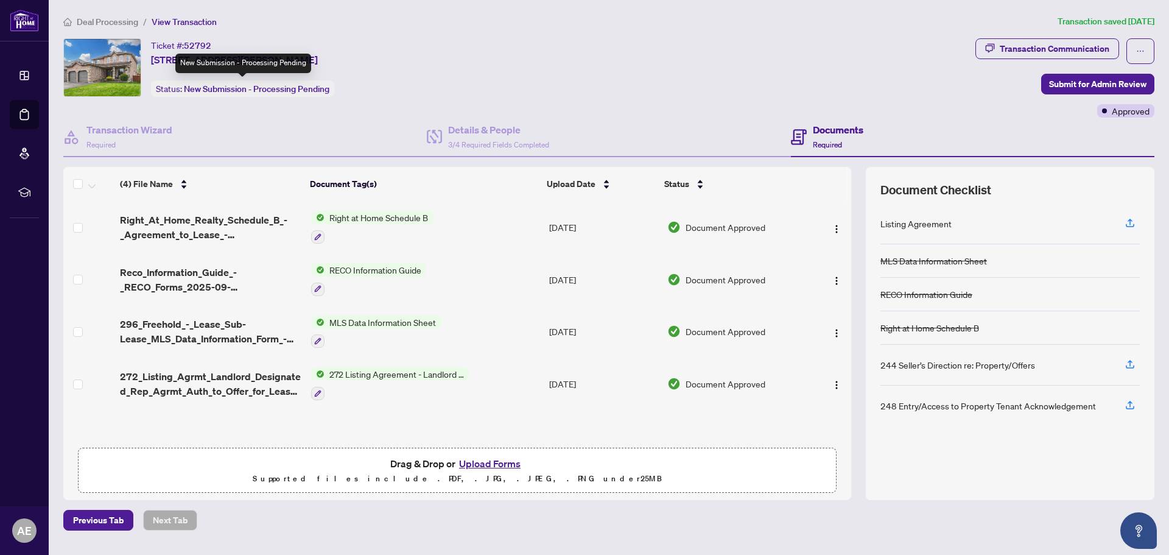
click at [214, 88] on span "New Submission - Processing Pending" at bounding box center [256, 88] width 145 height 11
click at [111, 26] on span "Deal Processing" at bounding box center [107, 21] width 61 height 11
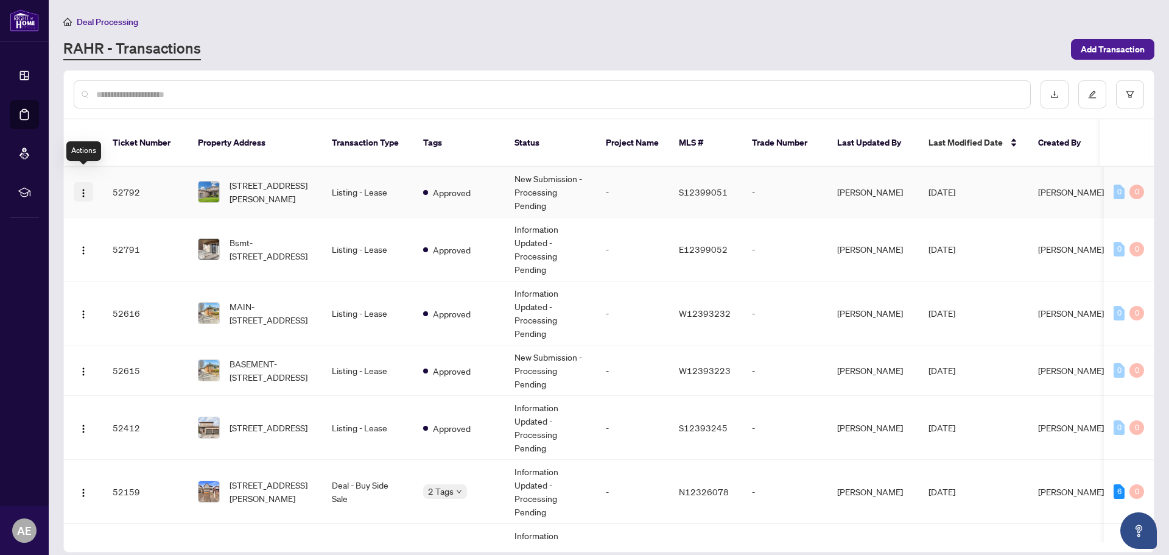
click at [85, 188] on img "button" at bounding box center [84, 193] width 10 height 10
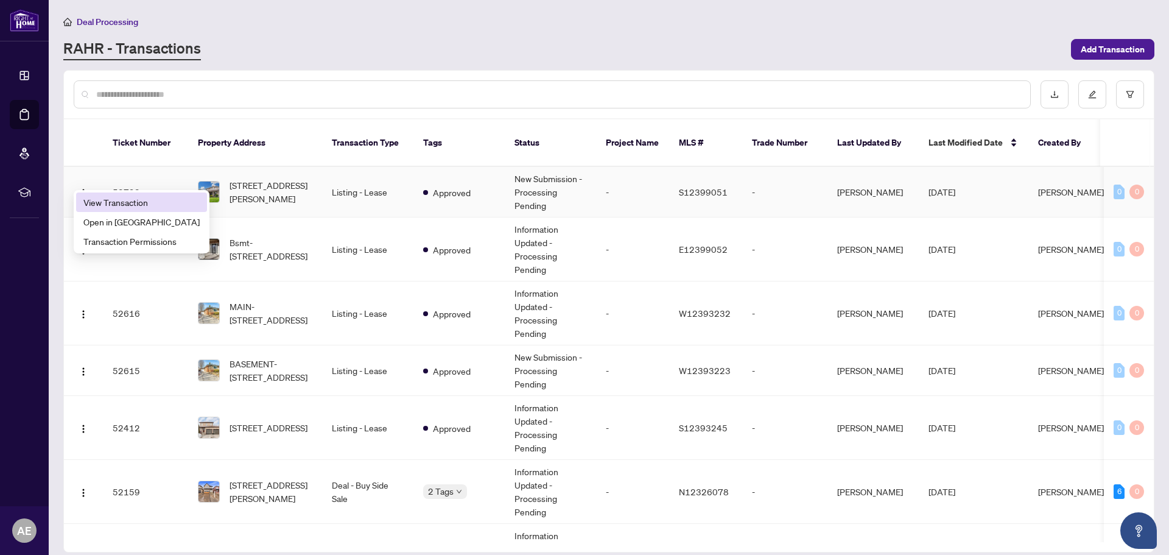
click at [120, 200] on span "View Transaction" at bounding box center [141, 201] width 116 height 13
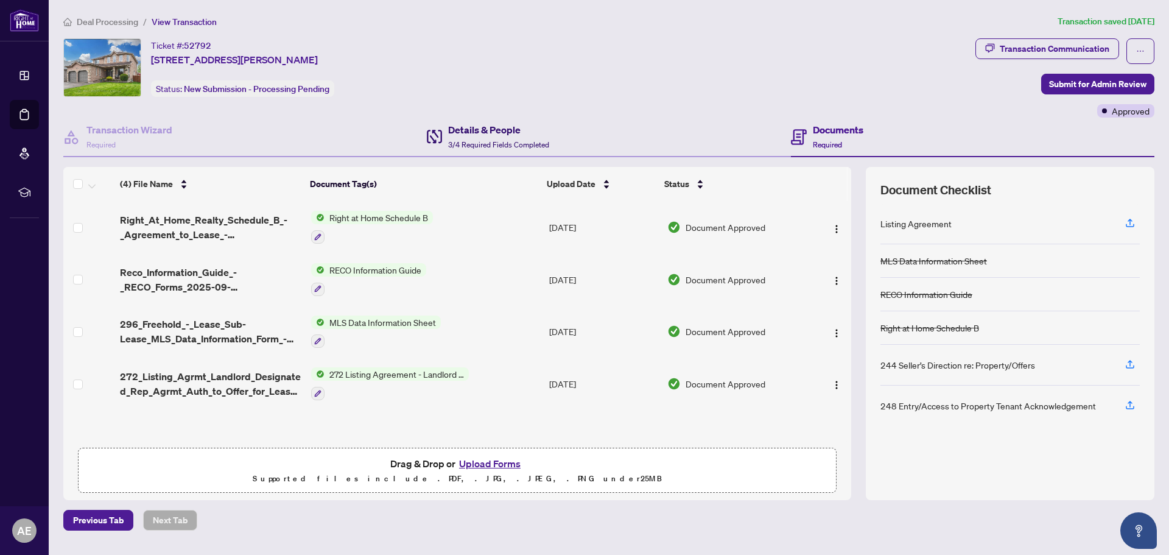
click at [482, 132] on h4 "Details & People" at bounding box center [498, 129] width 101 height 15
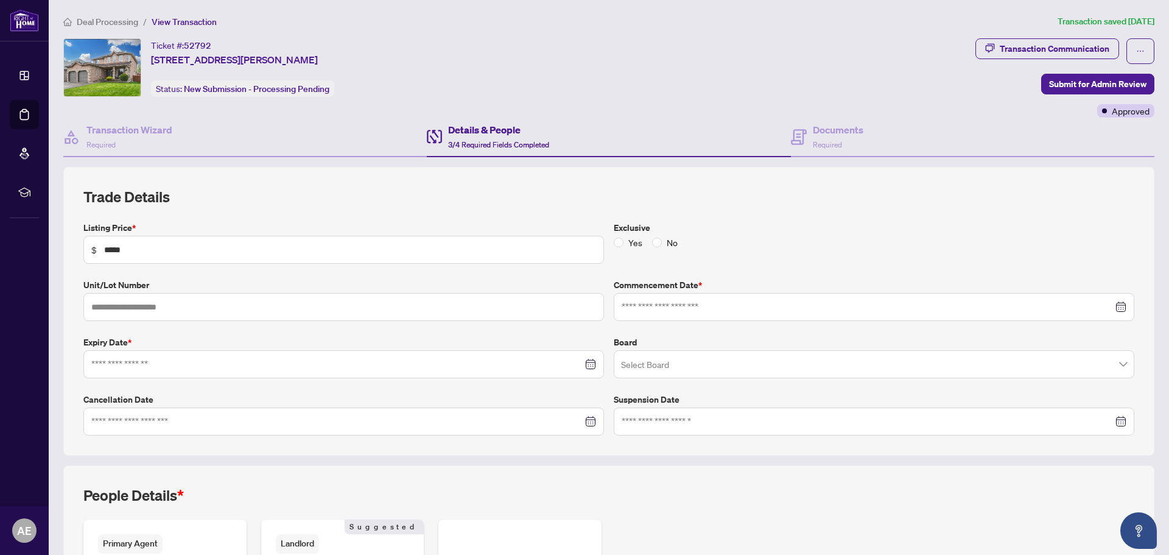
type input "**********"
click at [1136, 51] on button "button" at bounding box center [1140, 51] width 28 height 26
click at [866, 94] on div "Ticket #: 52792 36 Knupp Rd, Barrie, Ontario L4N 0P6, Canada Status: New Submis…" at bounding box center [516, 67] width 907 height 58
click at [821, 133] on h4 "Documents" at bounding box center [838, 129] width 51 height 15
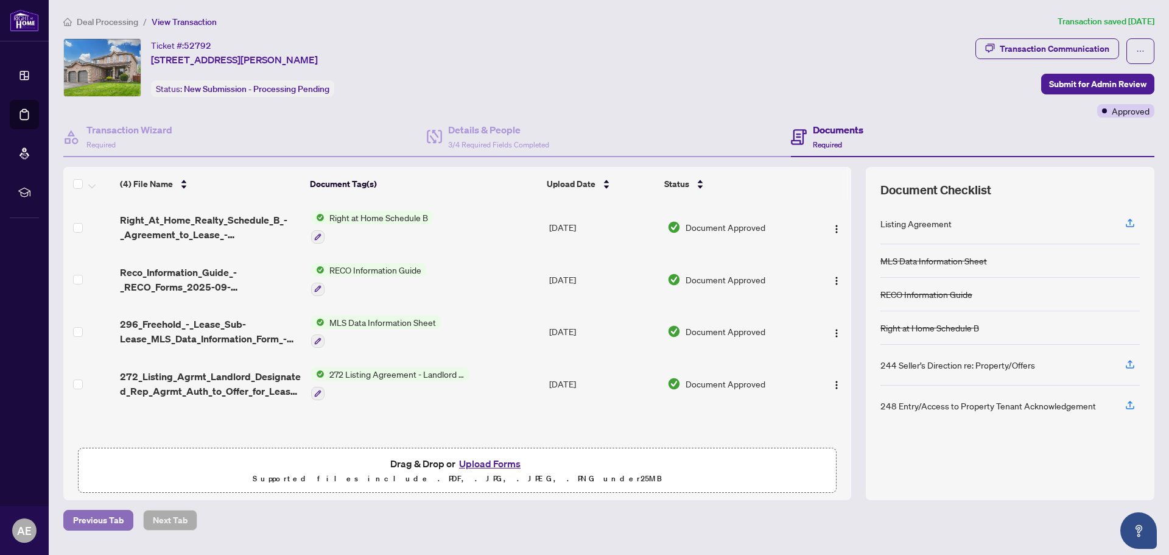
click at [91, 524] on span "Previous Tab" at bounding box center [98, 519] width 51 height 19
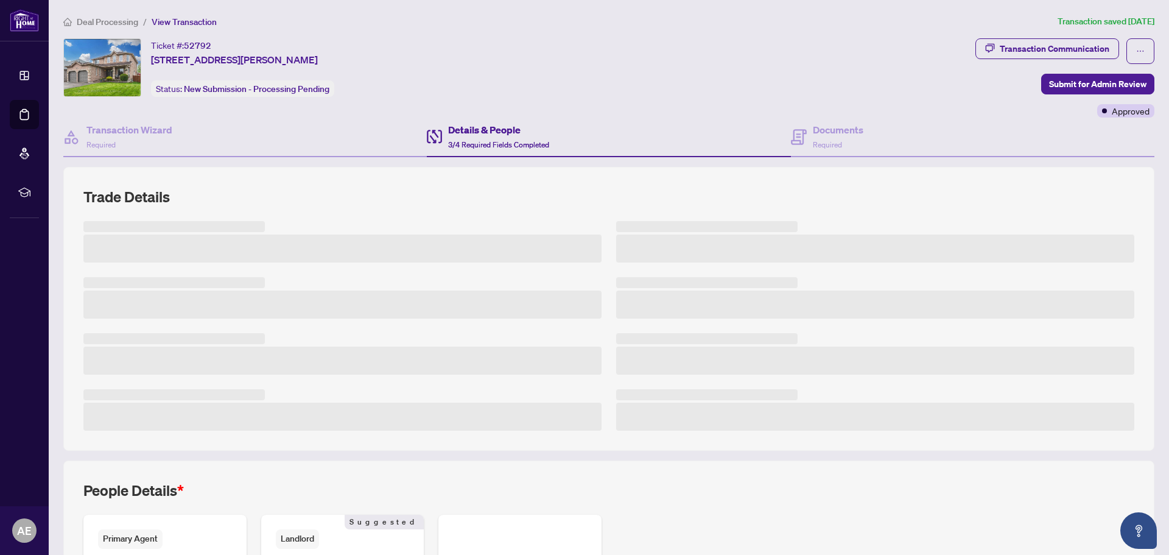
scroll to position [192, 0]
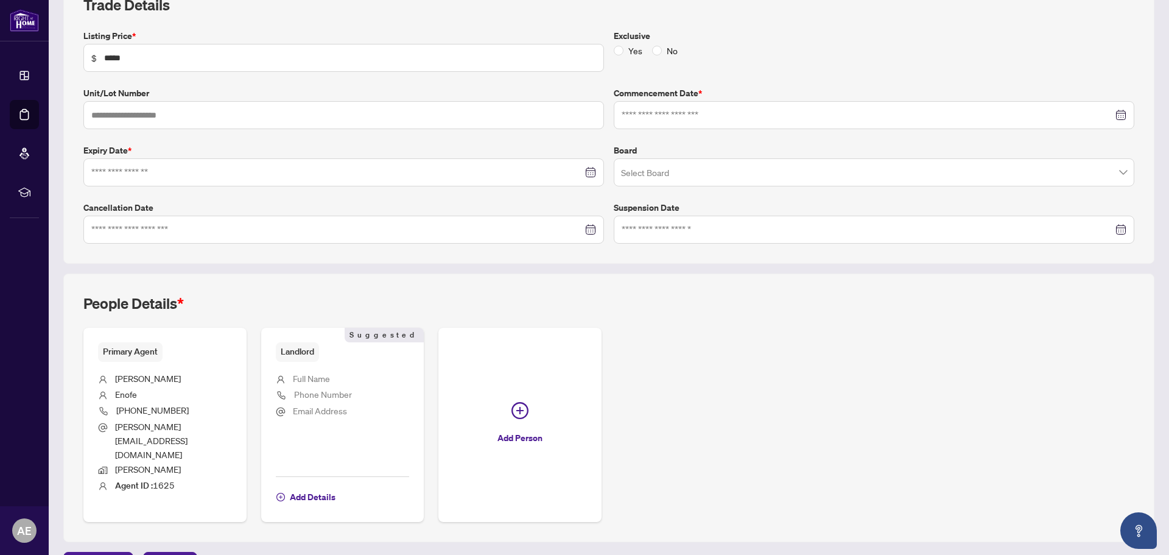
type input "**********"
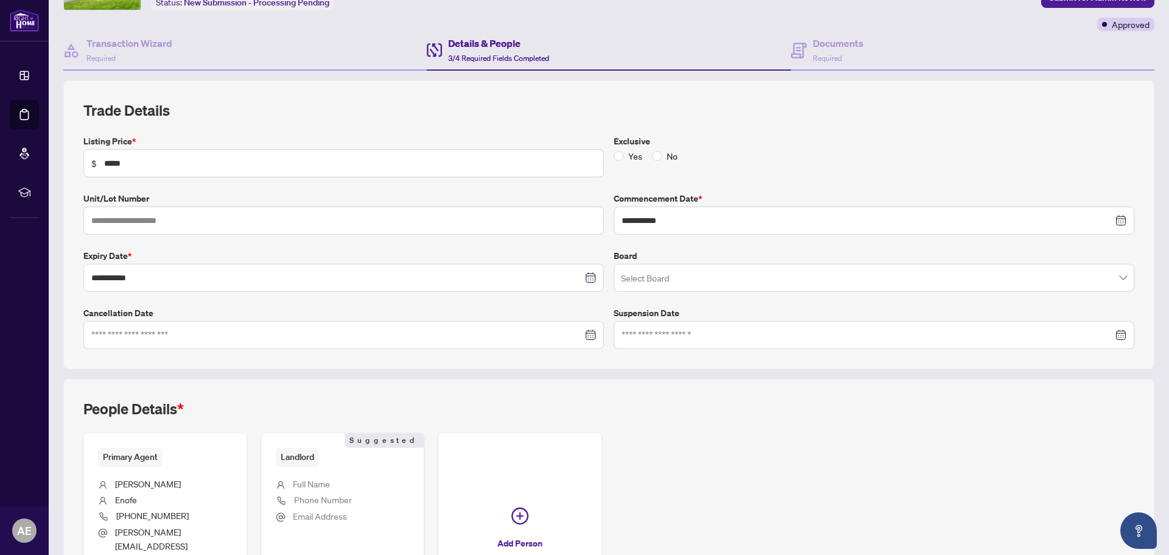
scroll to position [0, 0]
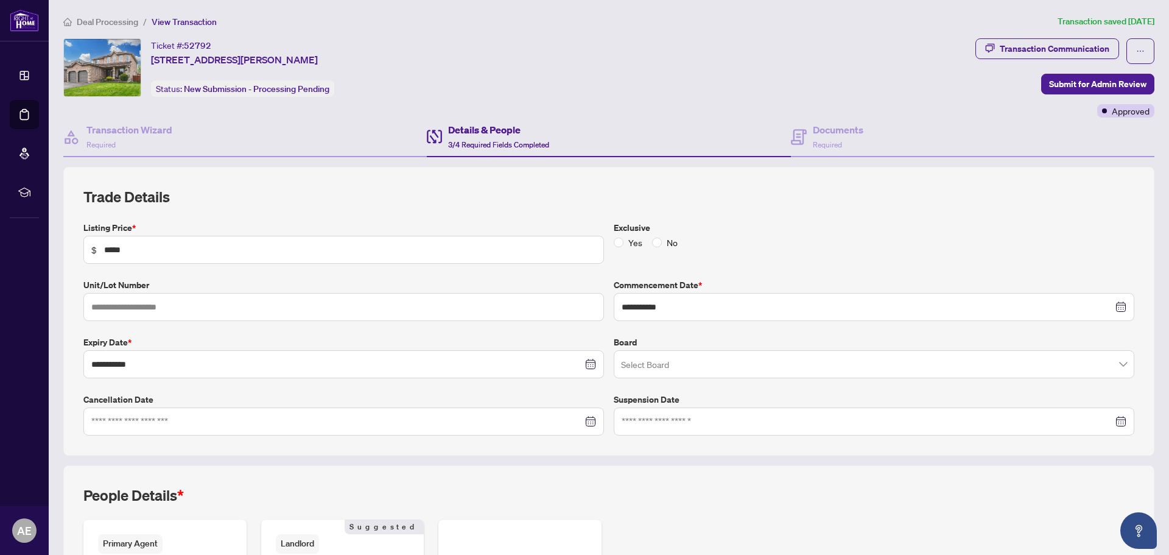
click at [121, 19] on span "Deal Processing" at bounding box center [107, 21] width 61 height 11
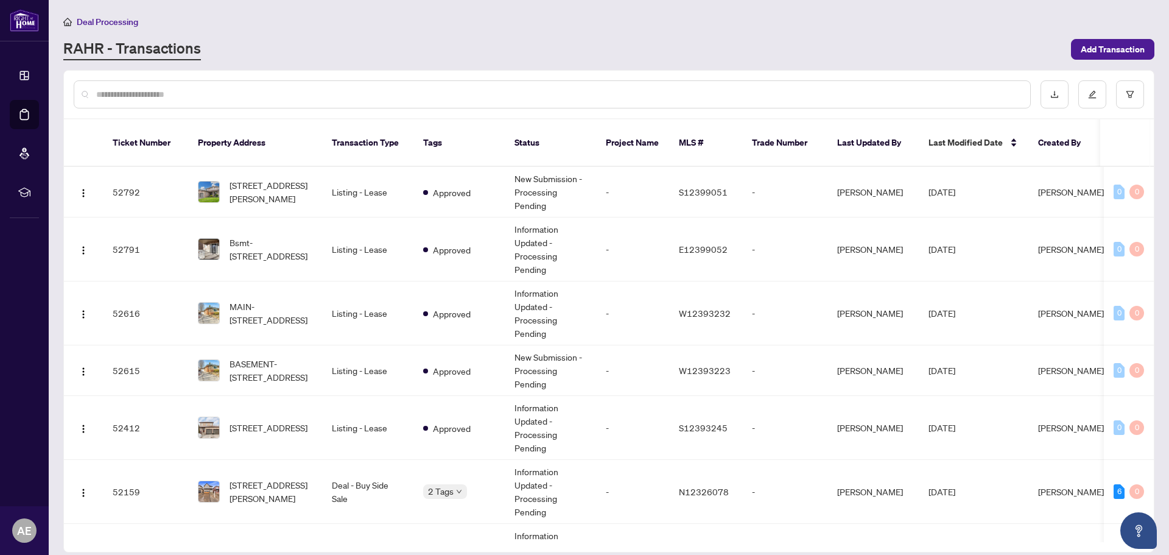
click at [87, 47] on link "RAHR - Transactions" at bounding box center [132, 49] width 138 height 22
click at [267, 236] on span "Bsmt-868 Wrenwood Dr, Oshawa, Ontario L1K 0V8, Canada" at bounding box center [271, 249] width 83 height 27
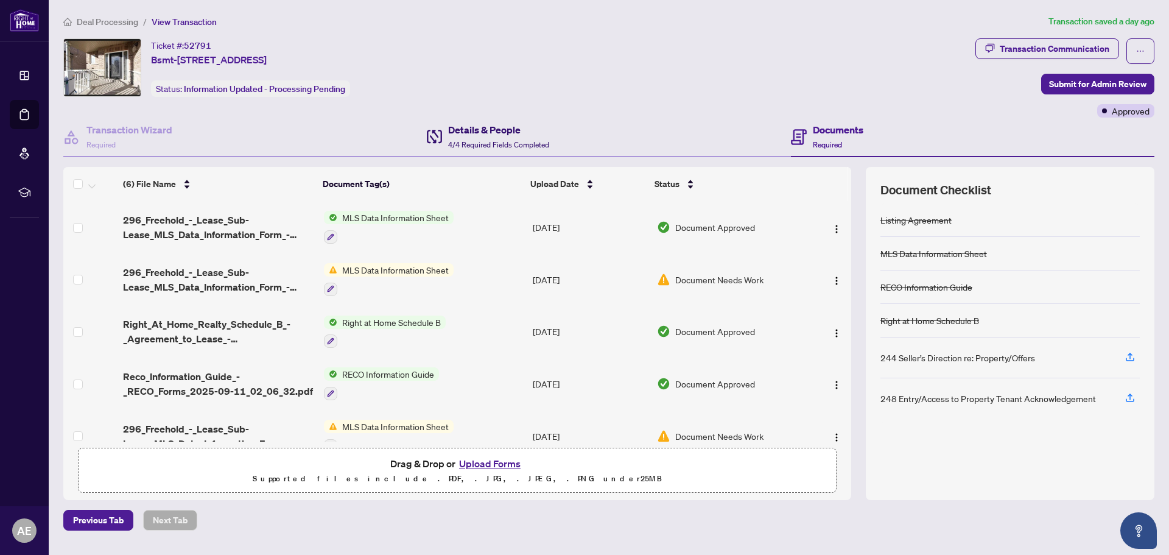
click at [470, 138] on div "Details & People 4/4 Required Fields Completed" at bounding box center [498, 136] width 101 height 29
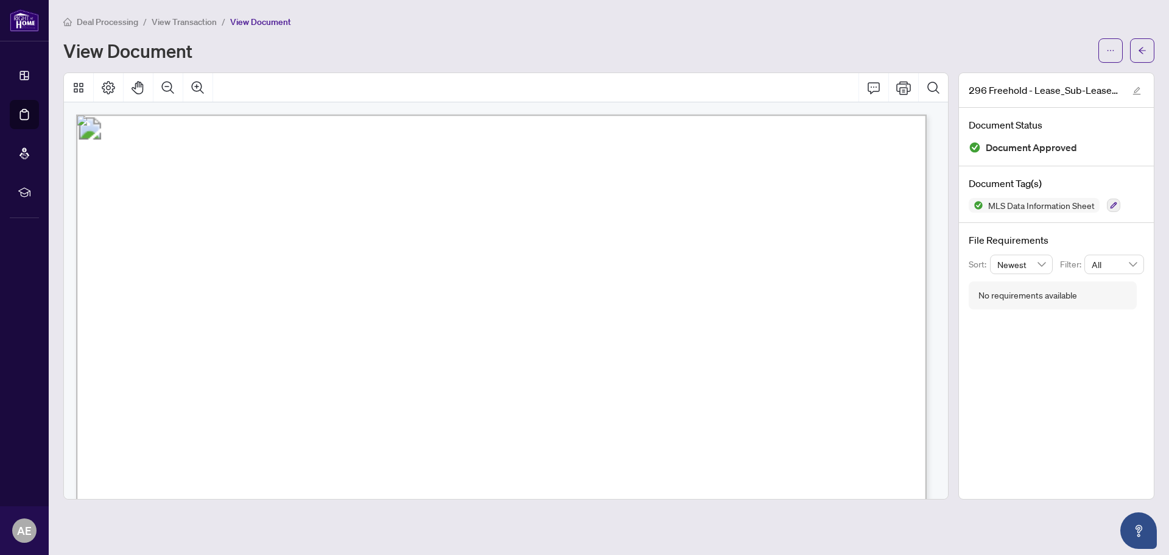
click at [181, 18] on span "View Transaction" at bounding box center [184, 21] width 65 height 11
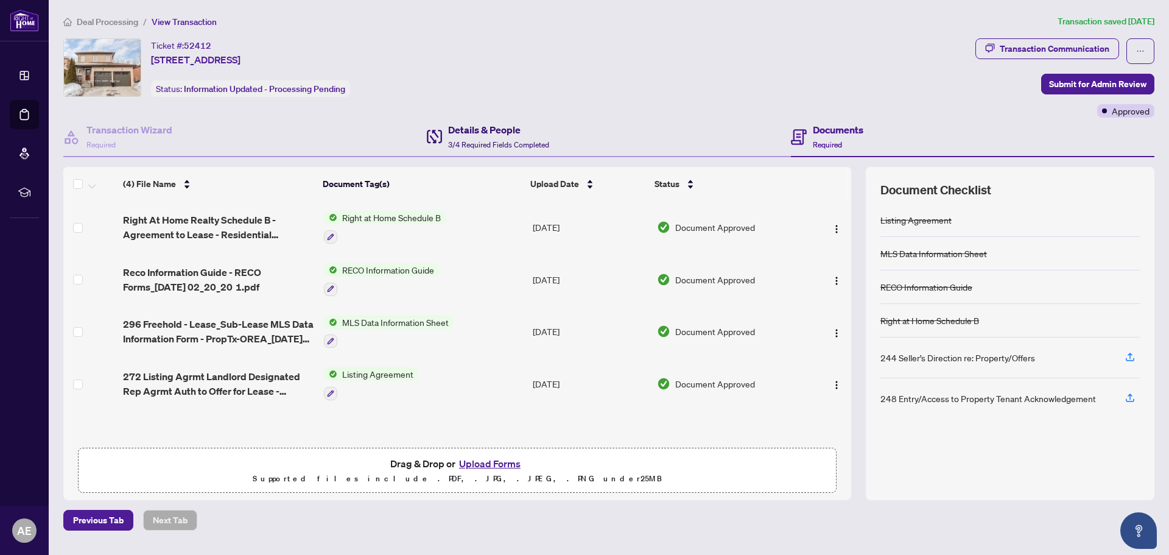
click at [487, 124] on h4 "Details & People" at bounding box center [498, 129] width 101 height 15
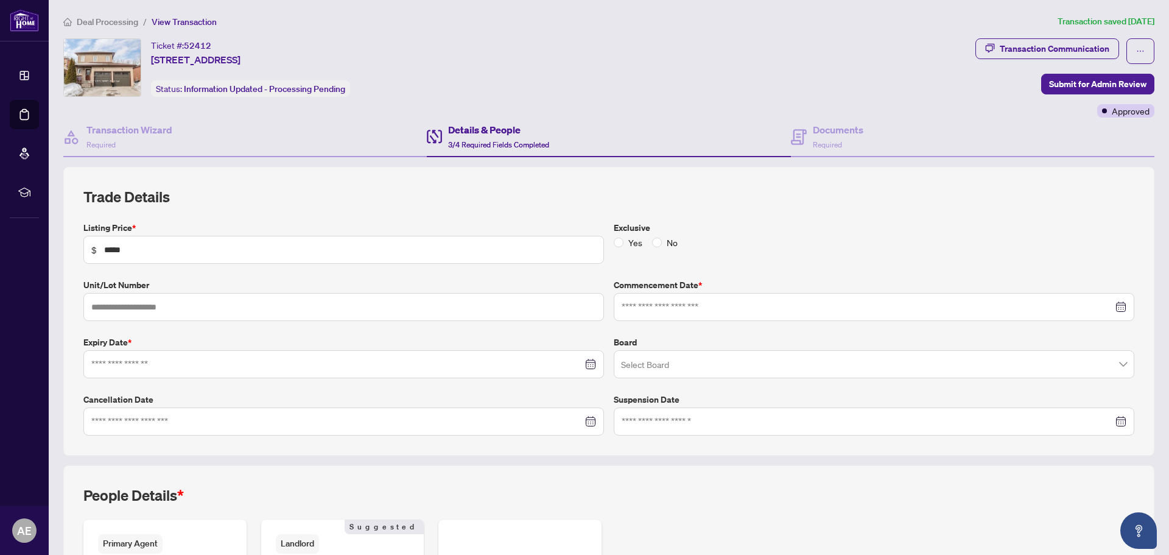
type input "**********"
